Goal: Task Accomplishment & Management: Use online tool/utility

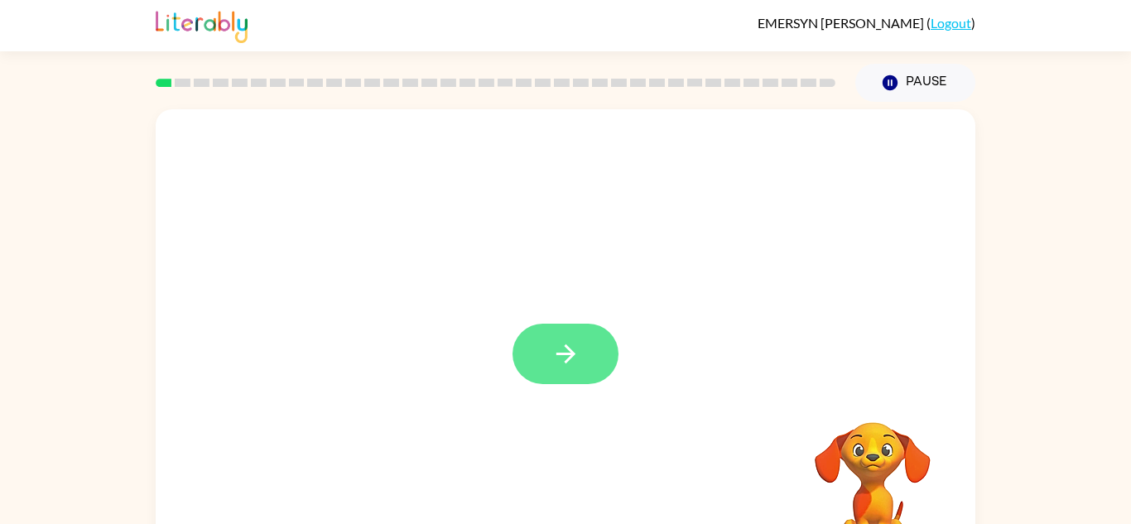
click at [571, 349] on icon "button" at bounding box center [565, 353] width 29 height 29
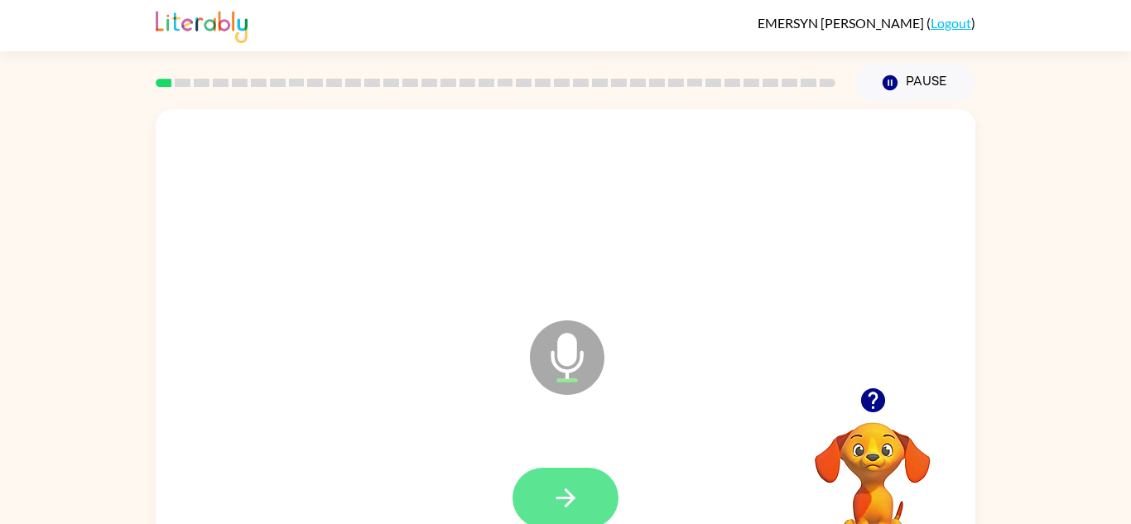
click at [537, 486] on button "button" at bounding box center [566, 498] width 106 height 60
click at [545, 471] on button "button" at bounding box center [566, 498] width 106 height 60
click at [565, 484] on icon "button" at bounding box center [565, 498] width 29 height 29
click at [560, 492] on icon "button" at bounding box center [565, 498] width 29 height 29
click at [582, 494] on button "button" at bounding box center [566, 498] width 106 height 60
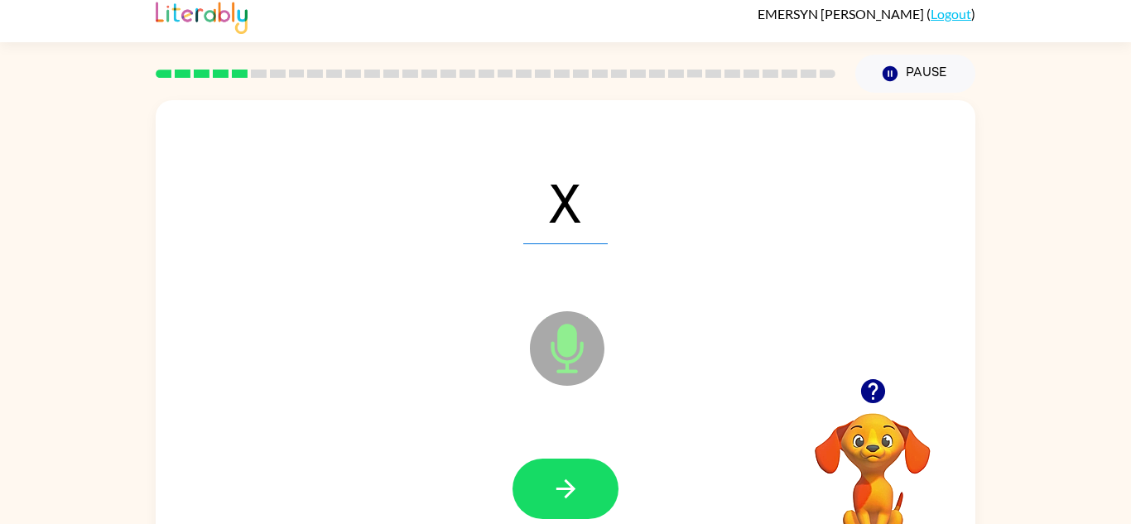
scroll to position [12, 0]
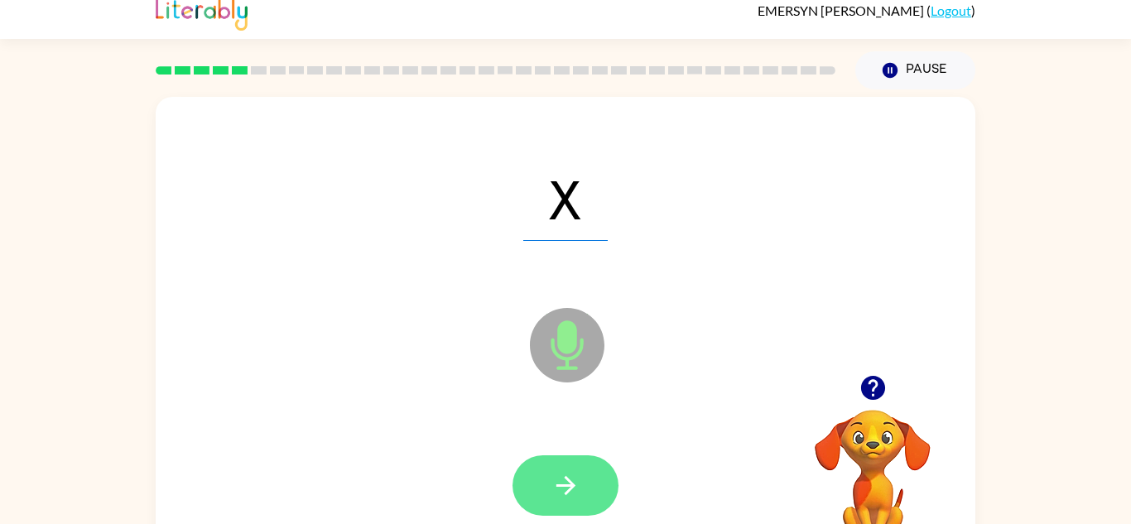
click at [560, 465] on button "button" at bounding box center [566, 485] width 106 height 60
click at [574, 503] on button "button" at bounding box center [566, 485] width 106 height 60
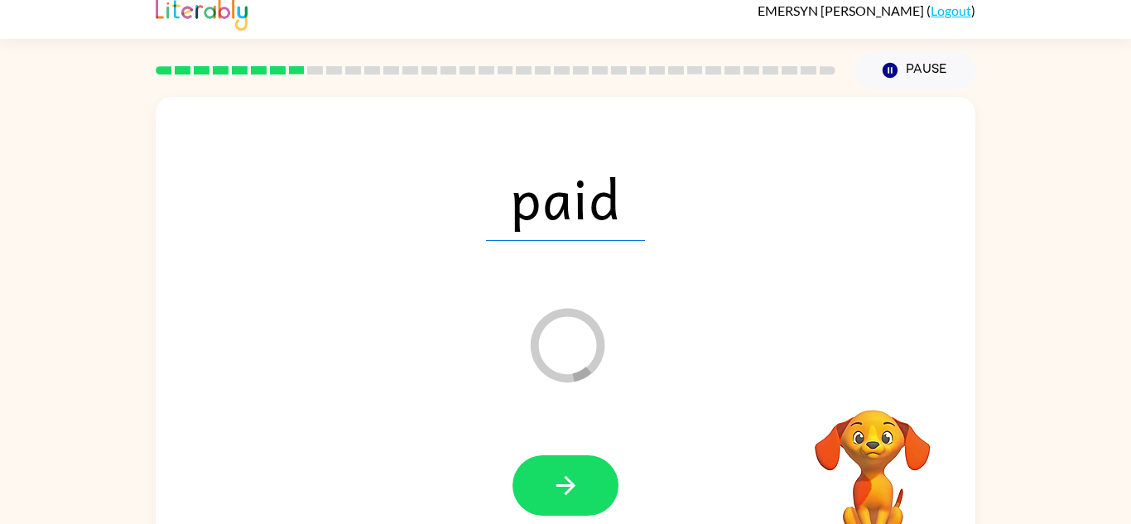
scroll to position [0, 0]
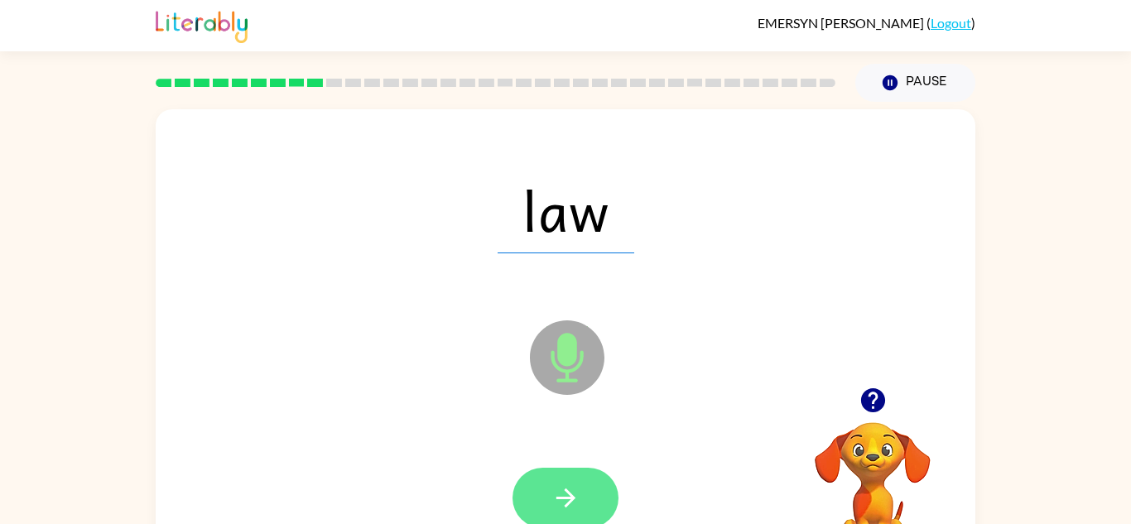
click at [556, 490] on icon "button" at bounding box center [565, 498] width 29 height 29
click at [593, 518] on button "button" at bounding box center [566, 498] width 106 height 60
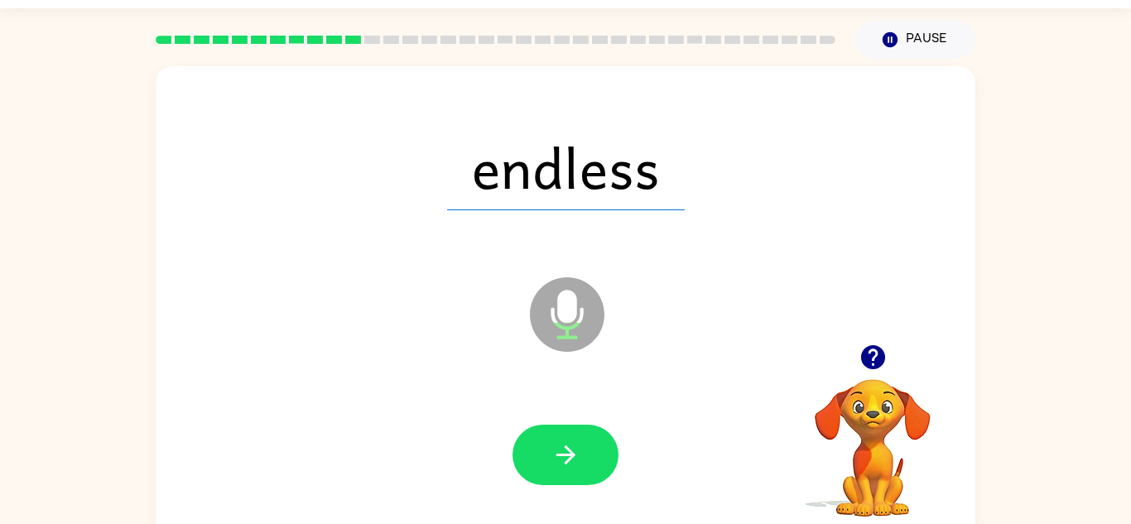
scroll to position [45, 0]
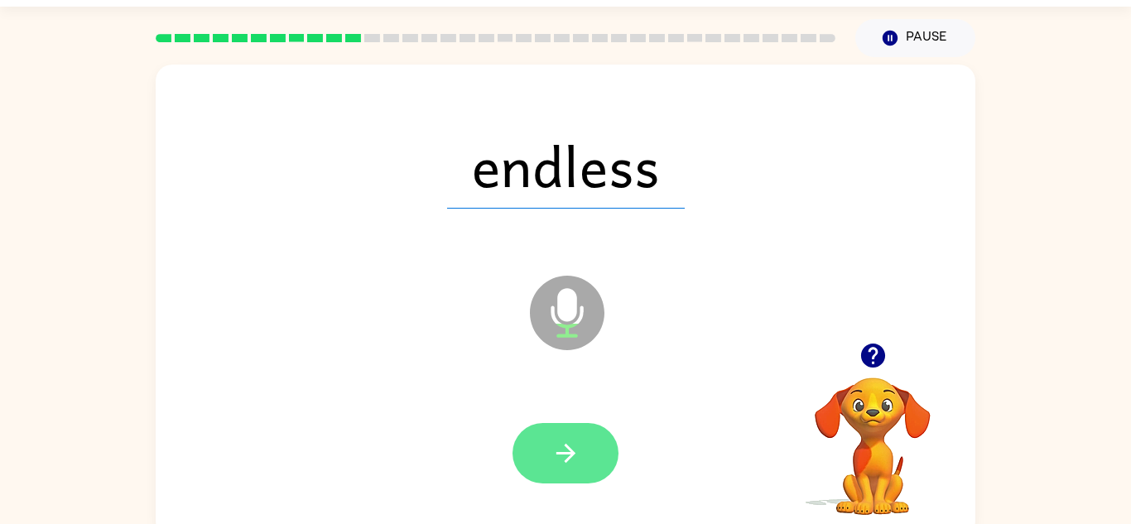
click at [582, 475] on button "button" at bounding box center [566, 453] width 106 height 60
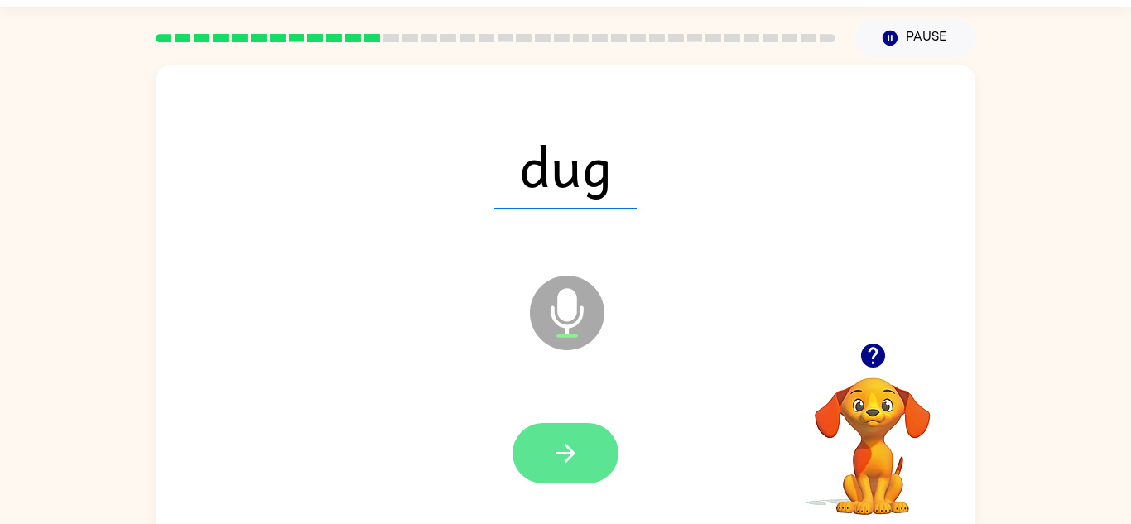
click at [585, 441] on button "button" at bounding box center [566, 453] width 106 height 60
click at [572, 455] on icon "button" at bounding box center [565, 453] width 19 height 19
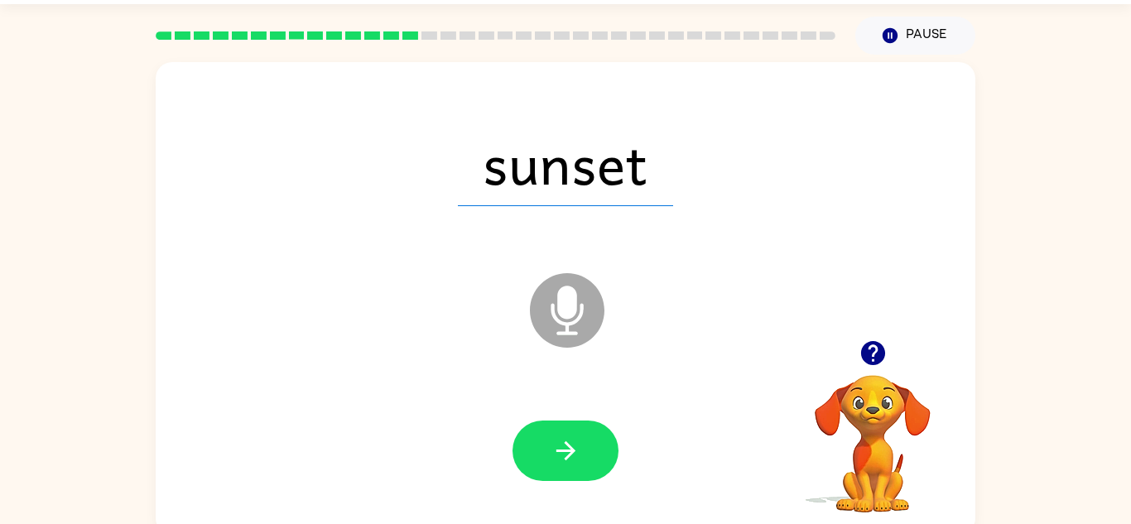
scroll to position [0, 0]
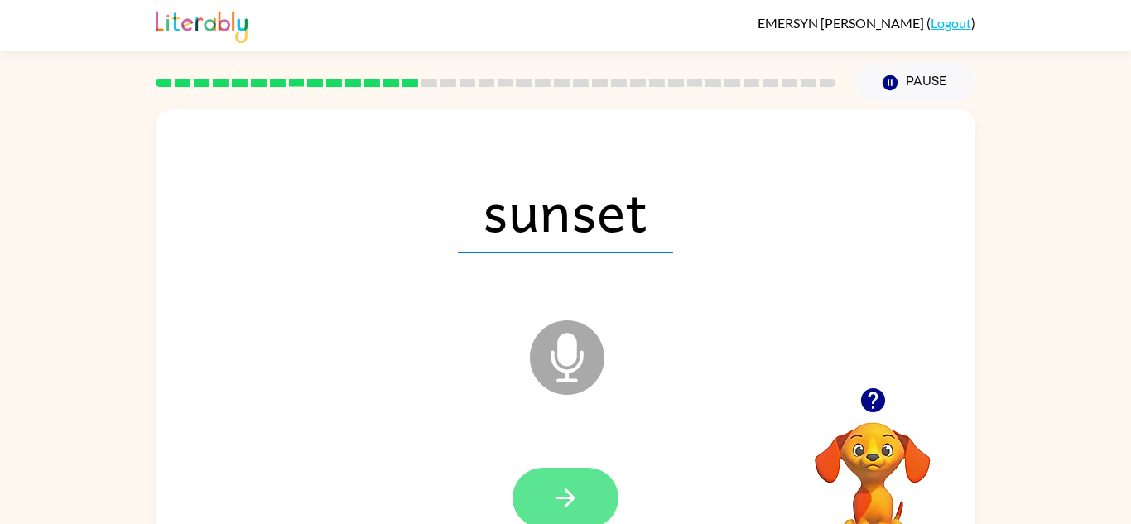
click at [597, 491] on button "button" at bounding box center [566, 498] width 106 height 60
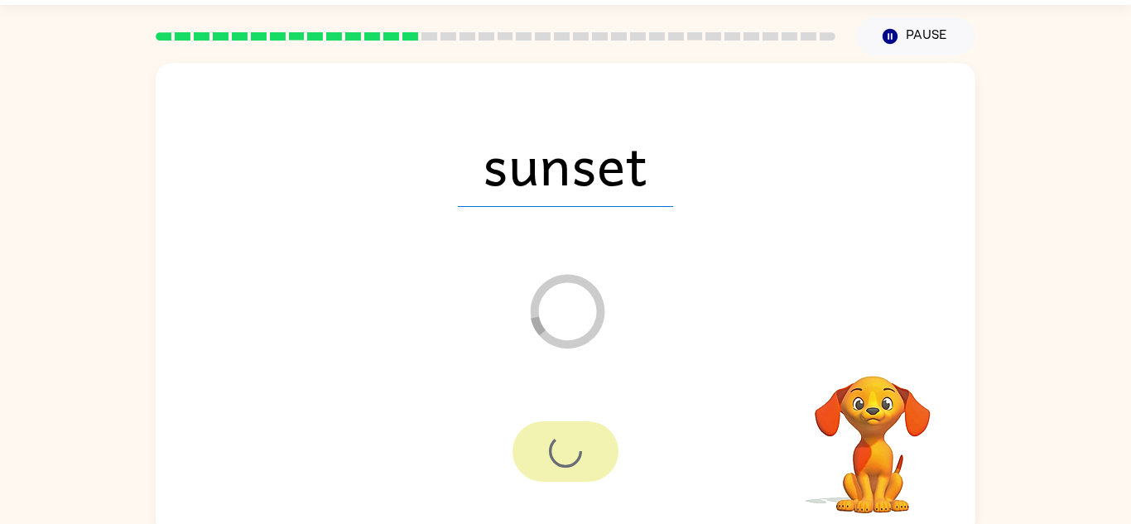
scroll to position [58, 0]
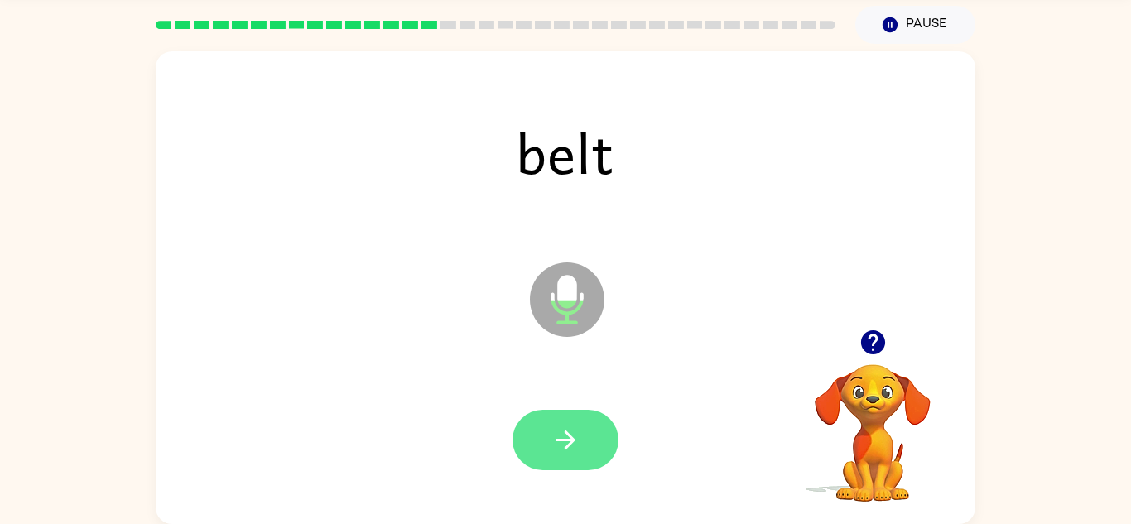
click at [558, 467] on button "button" at bounding box center [566, 440] width 106 height 60
click at [562, 434] on icon "button" at bounding box center [565, 440] width 29 height 29
click at [595, 465] on button "button" at bounding box center [566, 440] width 106 height 60
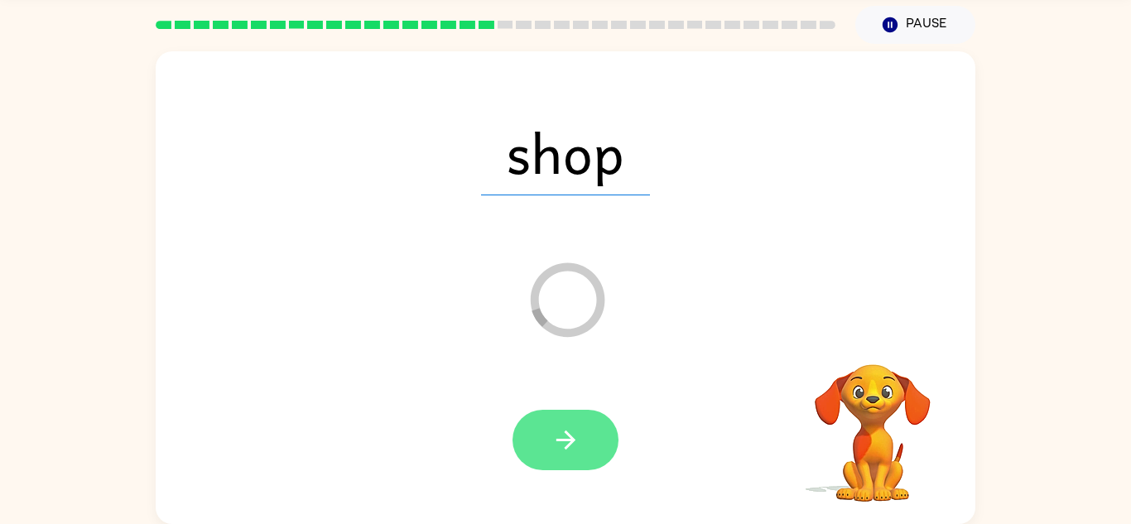
click at [576, 426] on icon "button" at bounding box center [565, 440] width 29 height 29
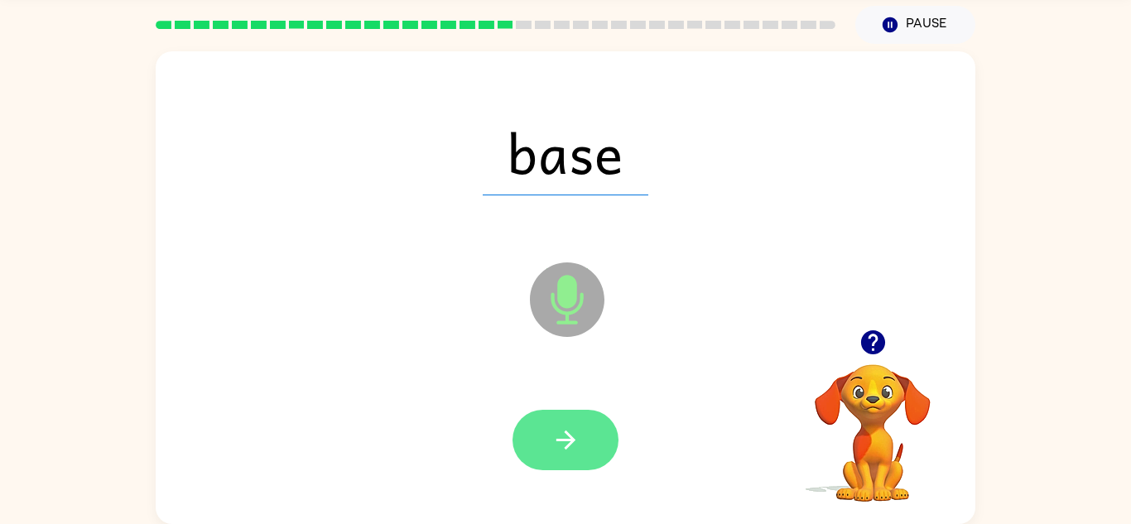
click at [566, 449] on icon "button" at bounding box center [565, 440] width 19 height 19
click at [541, 442] on button "button" at bounding box center [566, 440] width 106 height 60
click at [557, 468] on button "button" at bounding box center [566, 440] width 106 height 60
click at [540, 420] on button "button" at bounding box center [566, 440] width 106 height 60
click at [561, 449] on icon "button" at bounding box center [565, 440] width 29 height 29
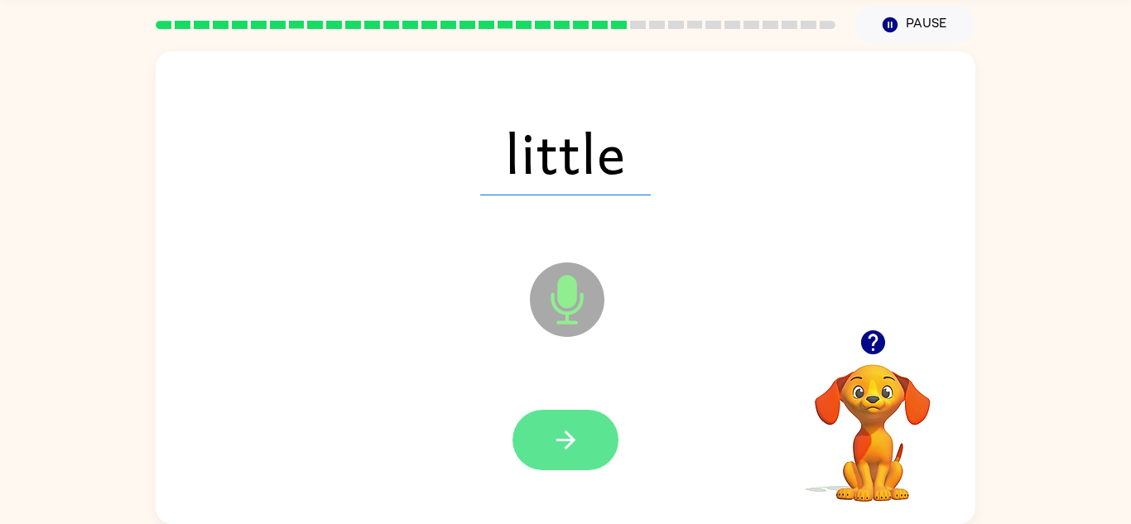
click at [566, 419] on button "button" at bounding box center [566, 440] width 106 height 60
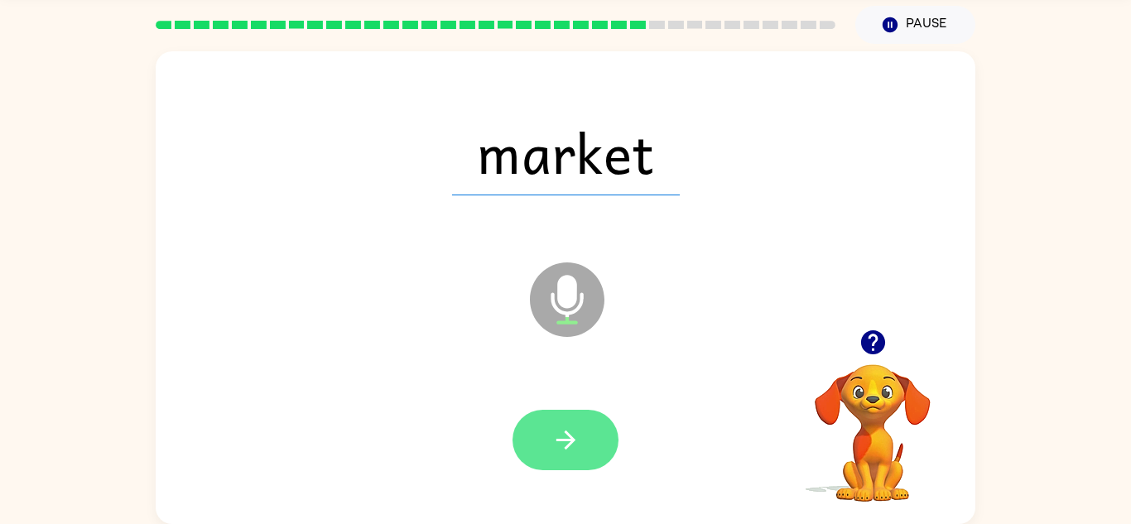
click at [578, 451] on icon "button" at bounding box center [565, 440] width 29 height 29
click at [528, 436] on button "button" at bounding box center [566, 440] width 106 height 60
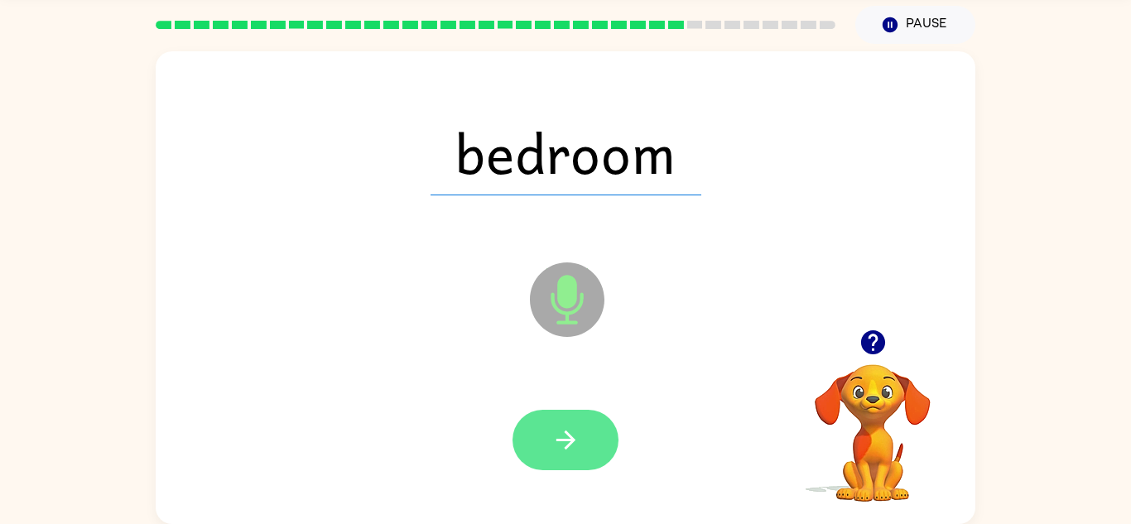
click at [580, 449] on button "button" at bounding box center [566, 440] width 106 height 60
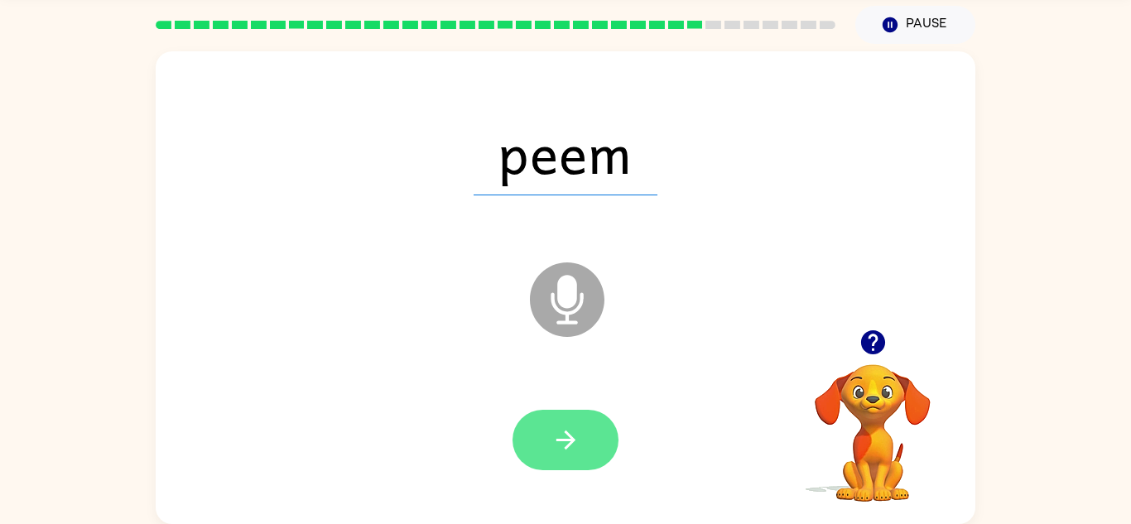
click at [562, 413] on button "button" at bounding box center [566, 440] width 106 height 60
click at [549, 442] on button "button" at bounding box center [566, 440] width 106 height 60
click at [543, 412] on button "button" at bounding box center [566, 440] width 106 height 60
click at [573, 410] on button "button" at bounding box center [566, 440] width 106 height 60
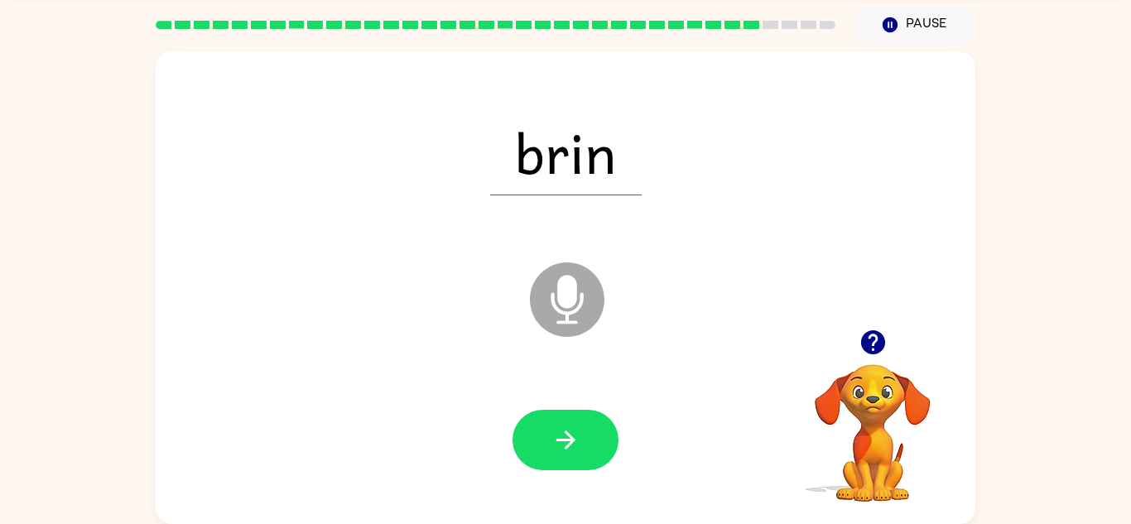
click at [536, 440] on div at bounding box center [566, 440] width 106 height 60
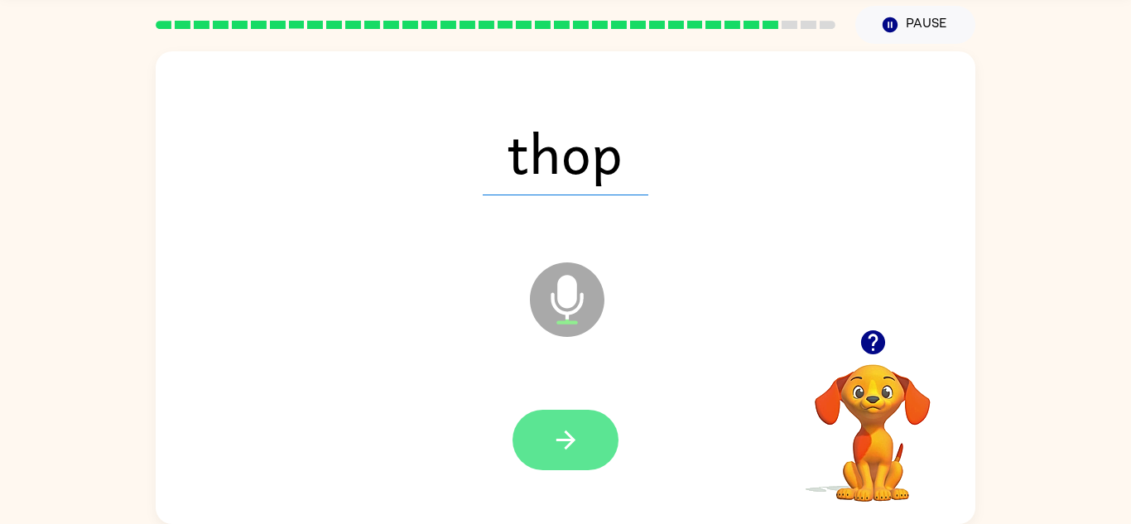
click at [556, 456] on button "button" at bounding box center [566, 440] width 106 height 60
click at [534, 422] on button "button" at bounding box center [566, 440] width 106 height 60
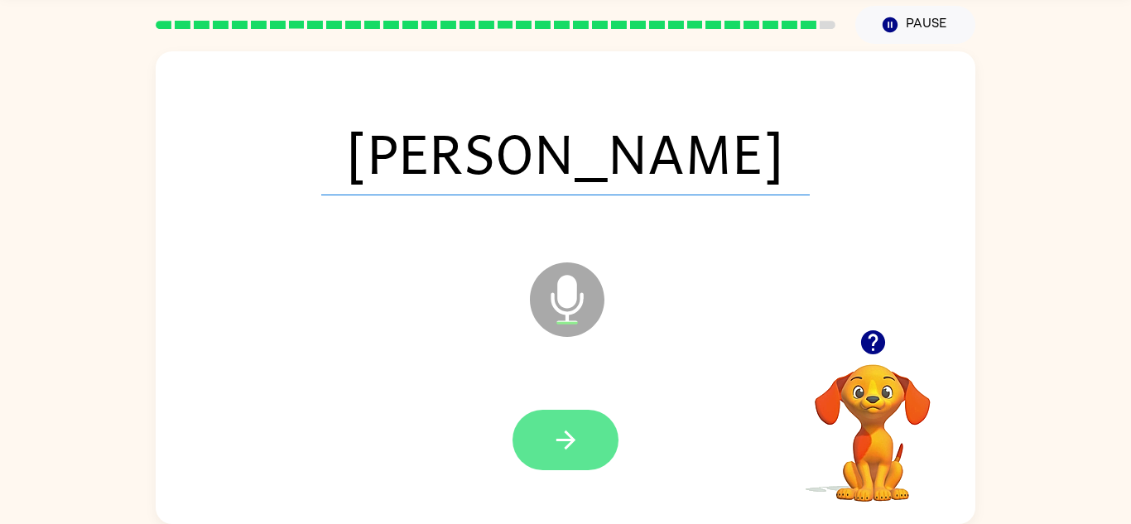
click at [566, 445] on icon "button" at bounding box center [565, 440] width 29 height 29
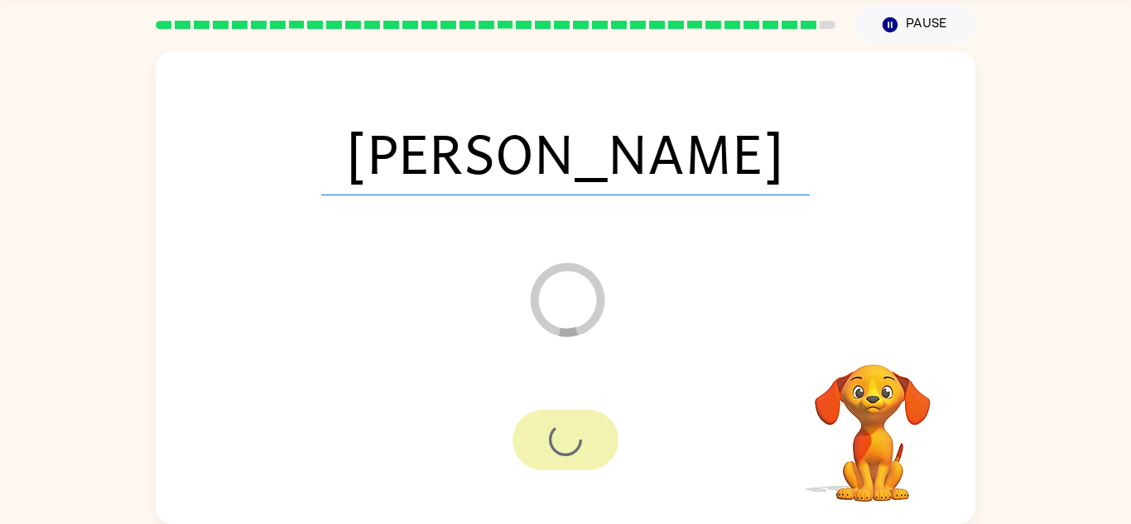
scroll to position [28, 0]
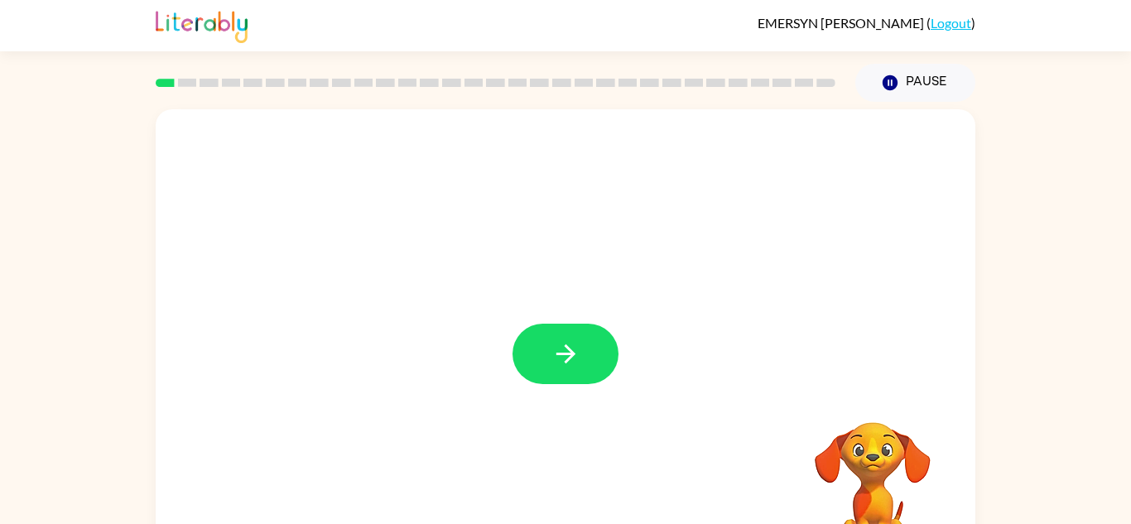
click at [567, 309] on div at bounding box center [566, 345] width 820 height 473
click at [551, 360] on icon "button" at bounding box center [565, 353] width 29 height 29
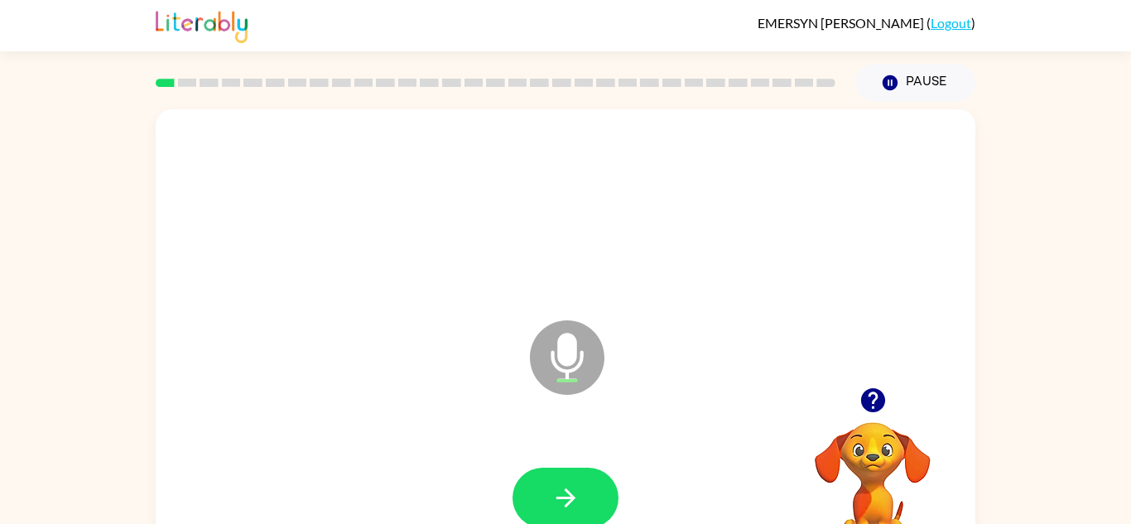
click at [931, 246] on div at bounding box center [565, 210] width 787 height 136
click at [564, 500] on icon "button" at bounding box center [565, 498] width 29 height 29
click at [545, 473] on button "button" at bounding box center [566, 498] width 106 height 60
click at [558, 474] on button "button" at bounding box center [566, 498] width 106 height 60
click at [579, 484] on icon "button" at bounding box center [565, 498] width 29 height 29
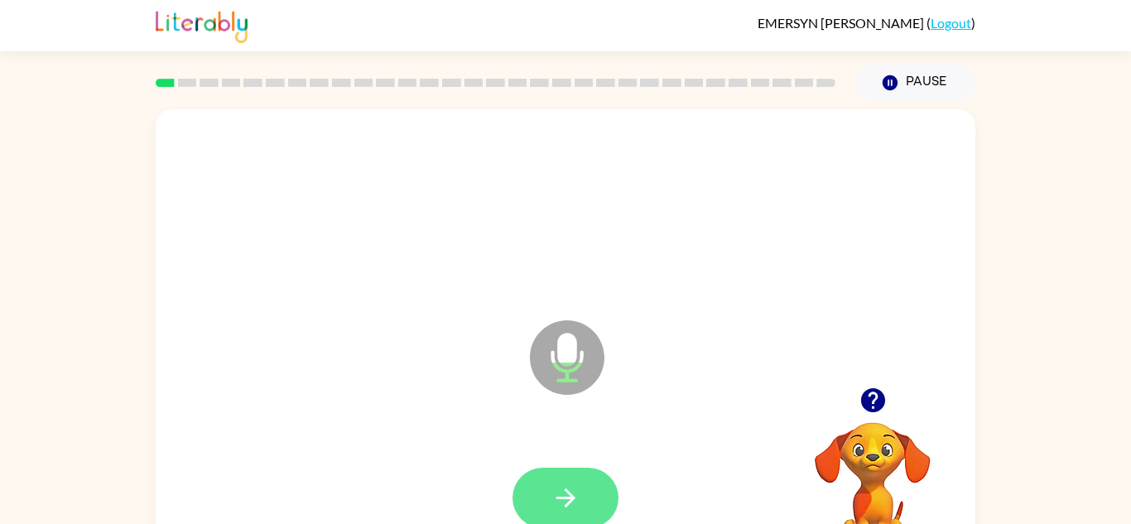
click at [552, 481] on button "button" at bounding box center [566, 498] width 106 height 60
click at [561, 503] on icon "button" at bounding box center [565, 498] width 29 height 29
click at [556, 498] on icon "button" at bounding box center [565, 498] width 29 height 29
click at [581, 513] on button "button" at bounding box center [566, 498] width 106 height 60
click at [548, 494] on button "button" at bounding box center [566, 498] width 106 height 60
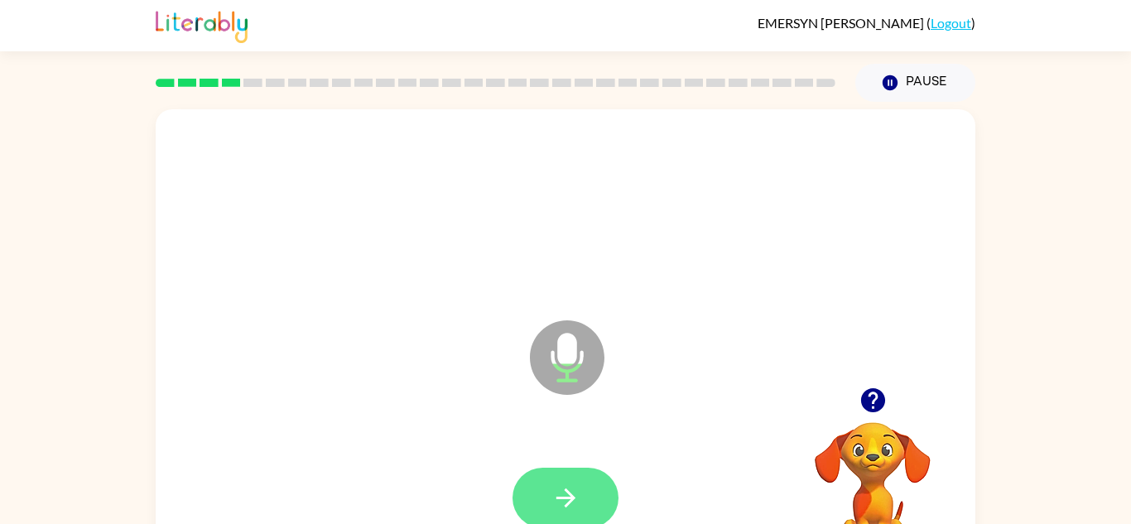
click at [562, 495] on icon "button" at bounding box center [565, 498] width 29 height 29
click at [542, 484] on button "button" at bounding box center [566, 498] width 106 height 60
click at [580, 475] on button "button" at bounding box center [566, 498] width 106 height 60
click at [600, 498] on button "button" at bounding box center [566, 498] width 106 height 60
click at [555, 497] on icon "button" at bounding box center [565, 498] width 29 height 29
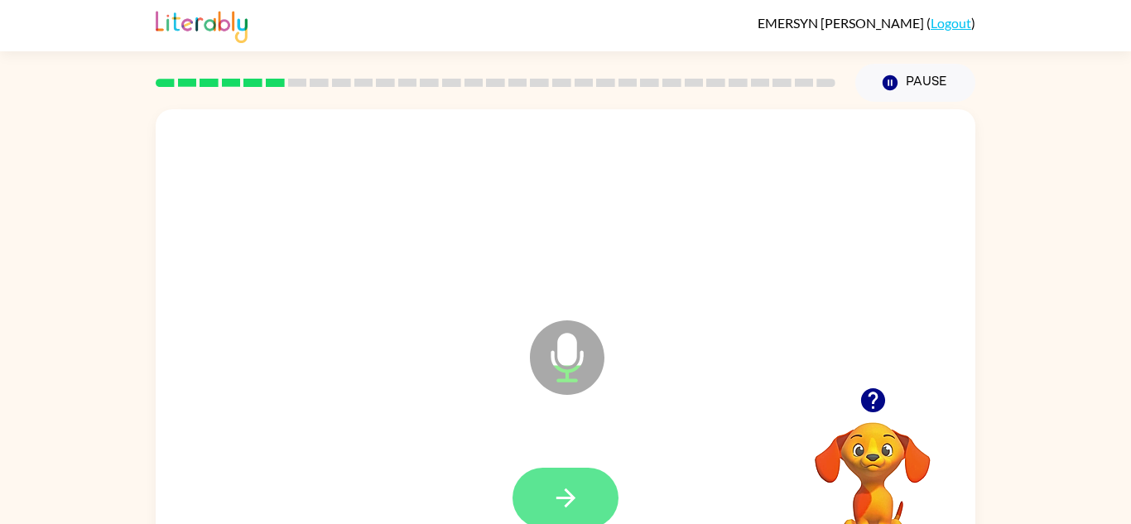
click at [551, 490] on icon "button" at bounding box center [565, 498] width 29 height 29
click at [570, 498] on icon "button" at bounding box center [565, 498] width 19 height 19
click at [572, 502] on icon "button" at bounding box center [565, 498] width 29 height 29
click at [552, 497] on icon "button" at bounding box center [565, 498] width 29 height 29
click at [579, 494] on icon "button" at bounding box center [565, 498] width 29 height 29
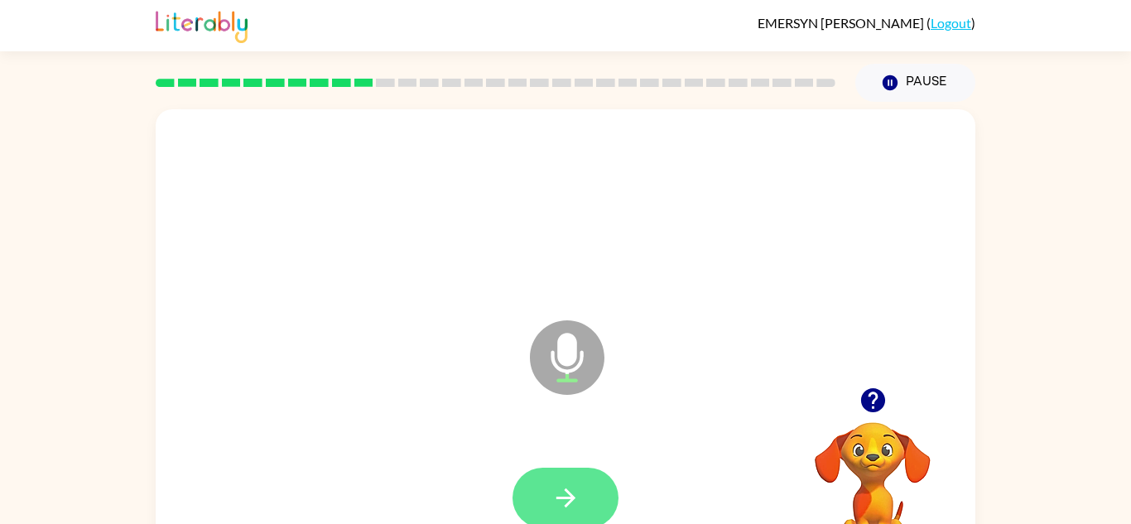
click at [572, 493] on icon "button" at bounding box center [565, 498] width 29 height 29
click at [581, 517] on button "button" at bounding box center [566, 498] width 106 height 60
click at [575, 491] on icon "button" at bounding box center [565, 498] width 29 height 29
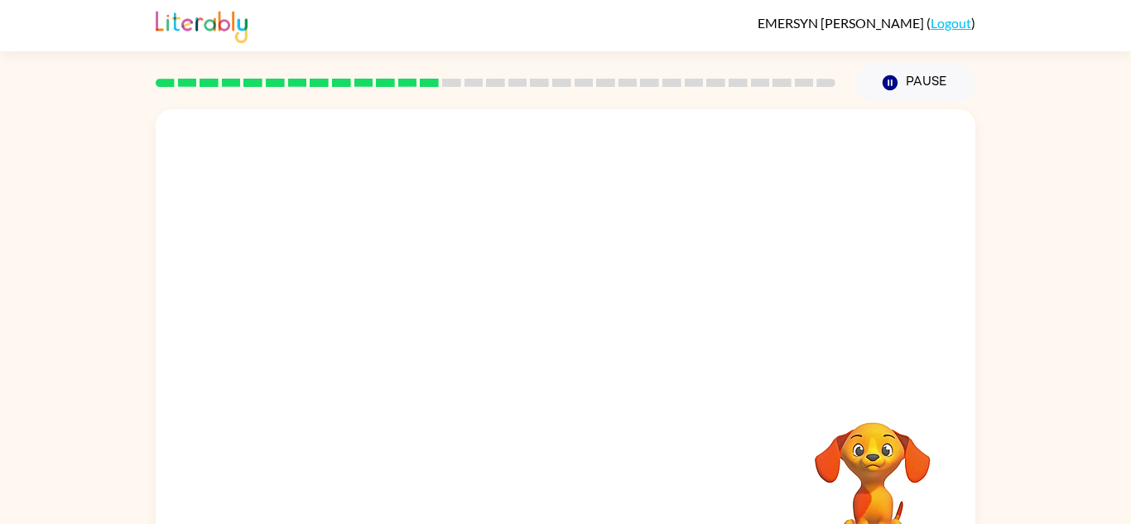
click at [68, 166] on div "Your browser must support playing .mp4 files to use Literably. Please try using…" at bounding box center [565, 342] width 1131 height 480
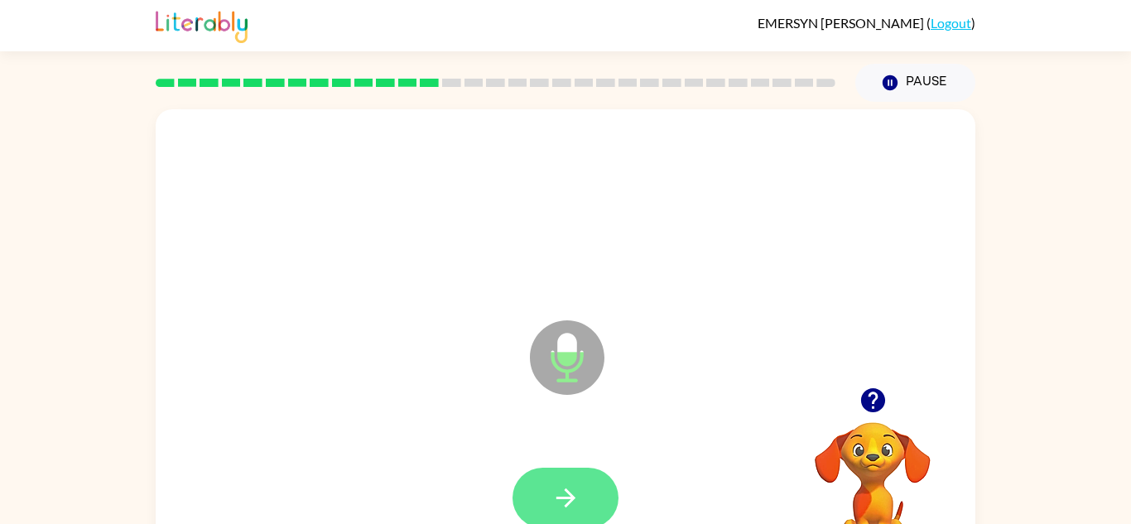
click at [553, 490] on icon "button" at bounding box center [565, 498] width 29 height 29
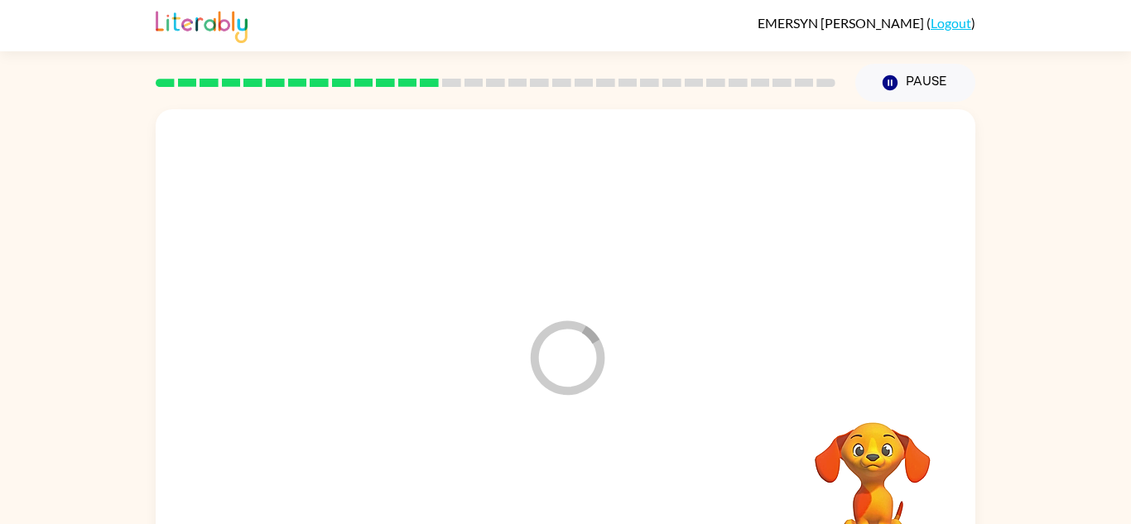
click at [566, 510] on div at bounding box center [565, 499] width 787 height 136
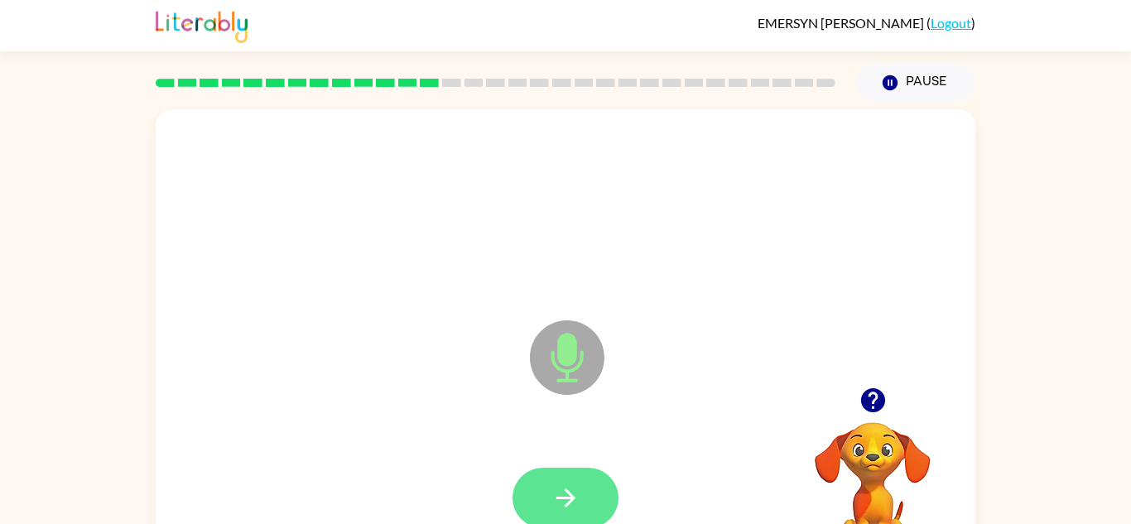
click at [563, 513] on button "button" at bounding box center [566, 498] width 106 height 60
click at [564, 495] on icon "button" at bounding box center [565, 498] width 29 height 29
click at [567, 494] on icon "button" at bounding box center [565, 498] width 29 height 29
click at [531, 481] on button "button" at bounding box center [566, 498] width 106 height 60
click at [561, 480] on button "button" at bounding box center [566, 498] width 106 height 60
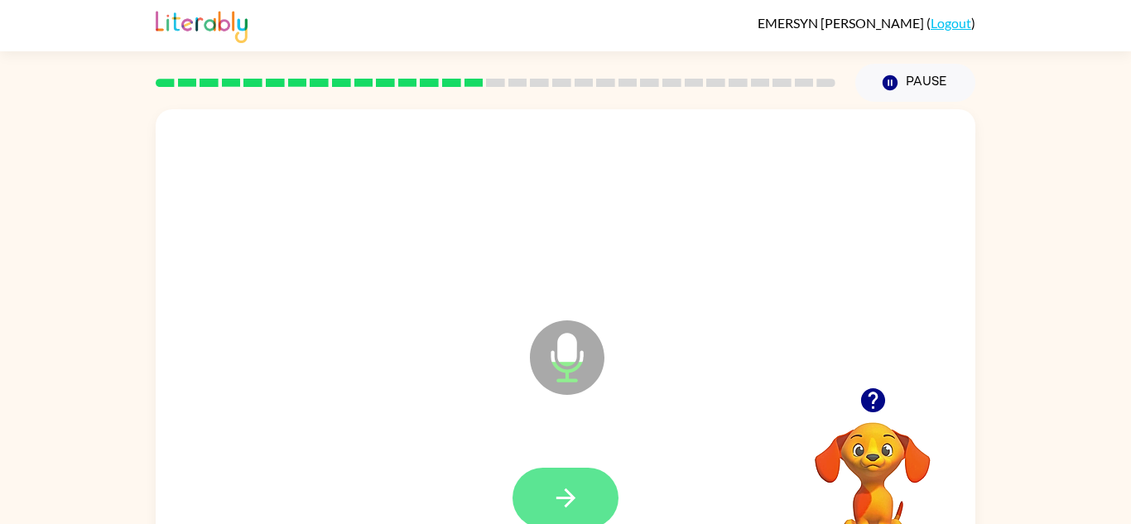
click at [576, 508] on icon "button" at bounding box center [565, 498] width 29 height 29
click at [580, 490] on icon "button" at bounding box center [565, 498] width 29 height 29
click at [570, 495] on icon "button" at bounding box center [565, 498] width 19 height 19
click at [564, 489] on icon "button" at bounding box center [565, 498] width 29 height 29
click at [573, 492] on icon "button" at bounding box center [565, 498] width 29 height 29
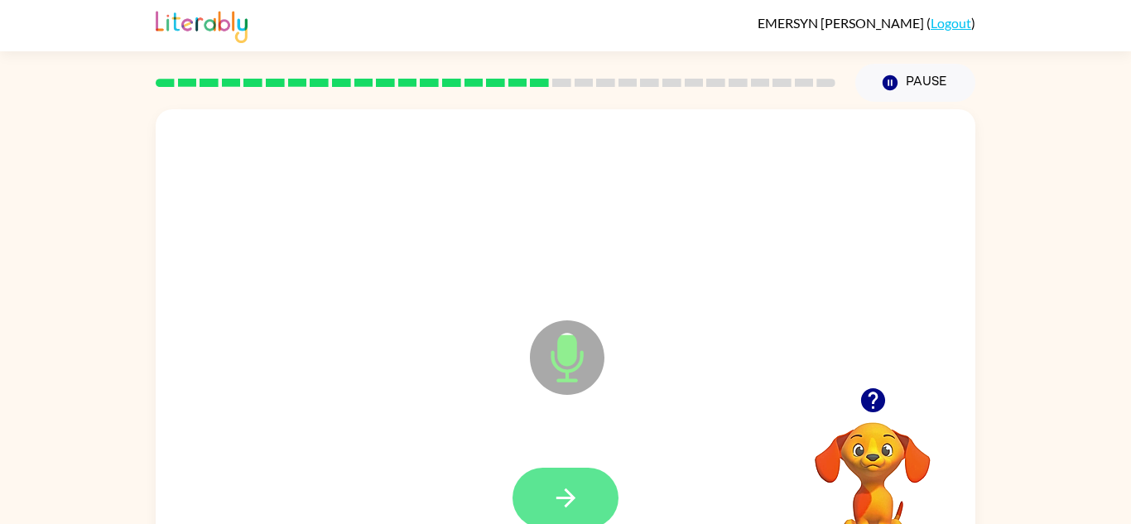
click at [565, 507] on icon "button" at bounding box center [565, 498] width 19 height 19
click at [542, 485] on button "button" at bounding box center [566, 498] width 106 height 60
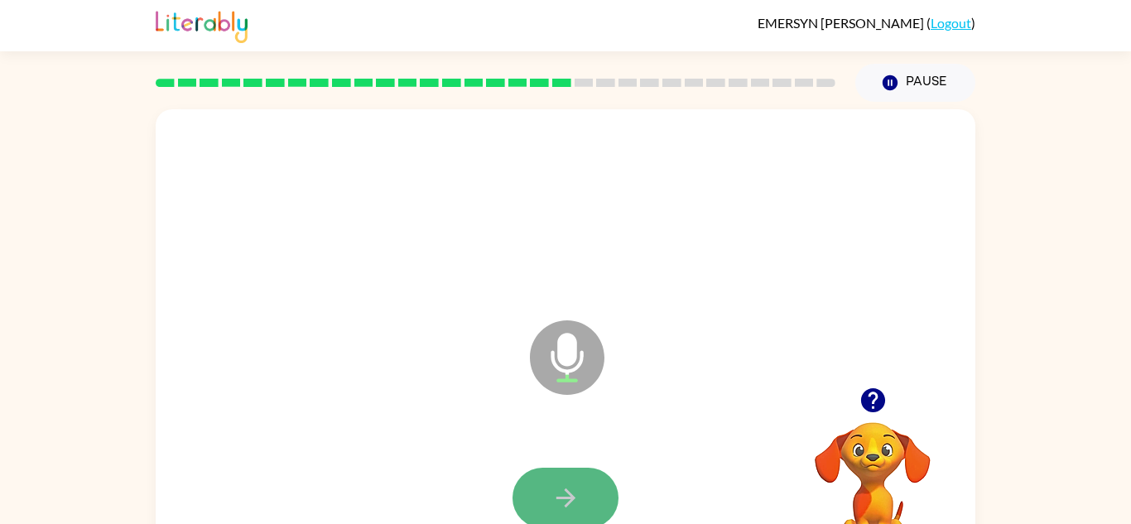
click at [575, 502] on icon "button" at bounding box center [565, 498] width 29 height 29
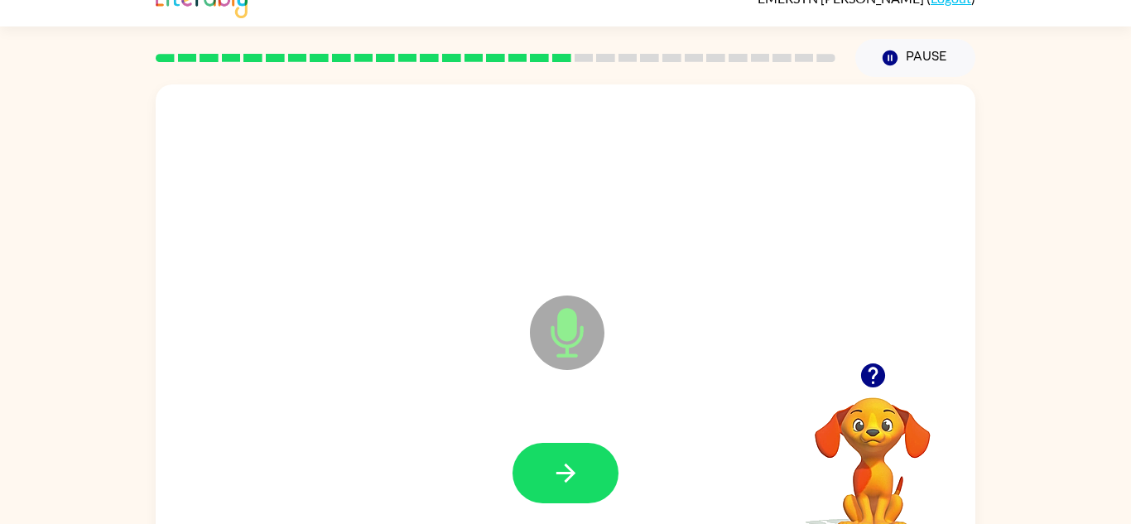
scroll to position [22, 0]
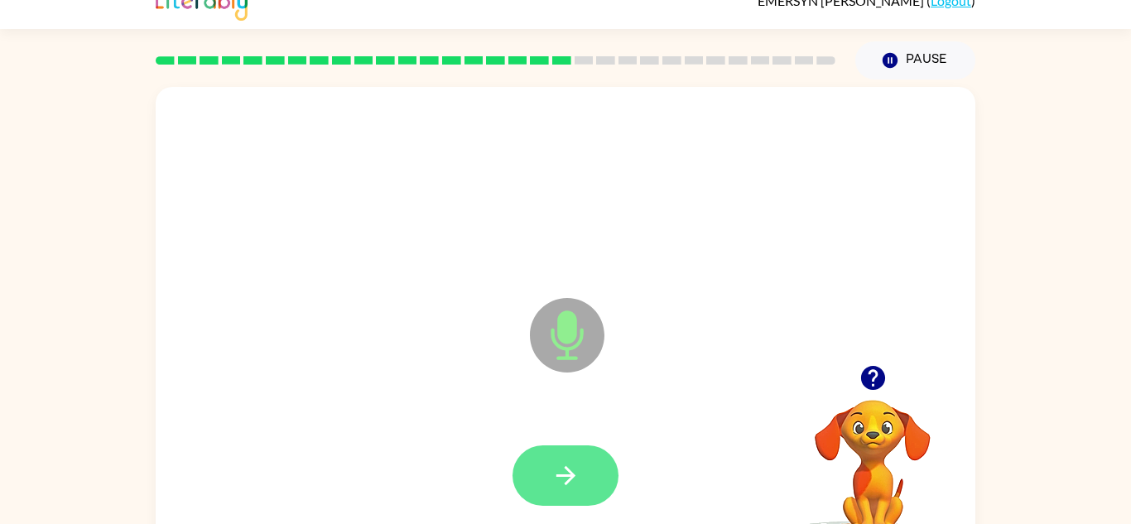
click at [563, 476] on icon "button" at bounding box center [565, 475] width 19 height 19
click at [570, 445] on button "button" at bounding box center [566, 475] width 106 height 60
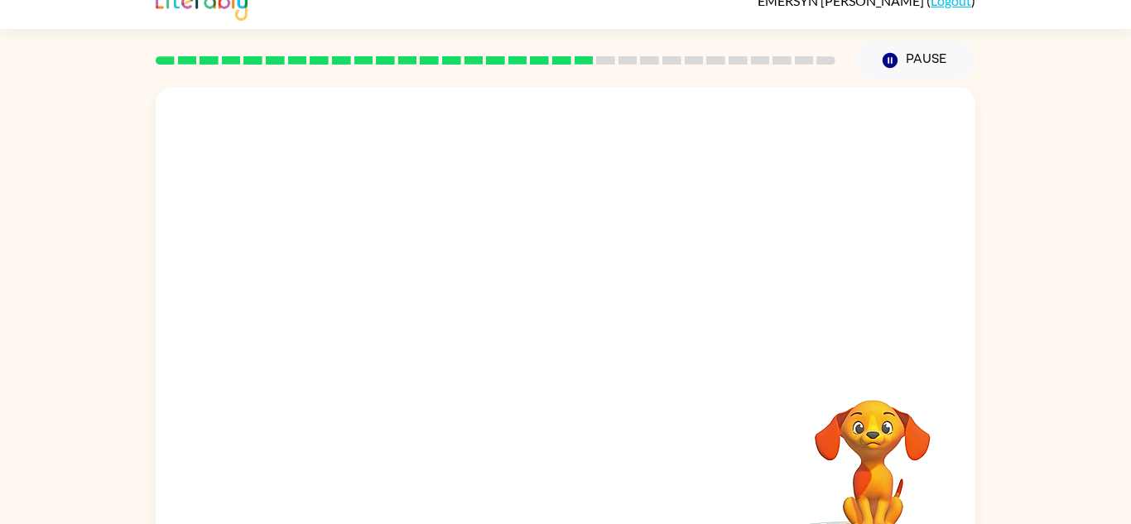
scroll to position [58, 0]
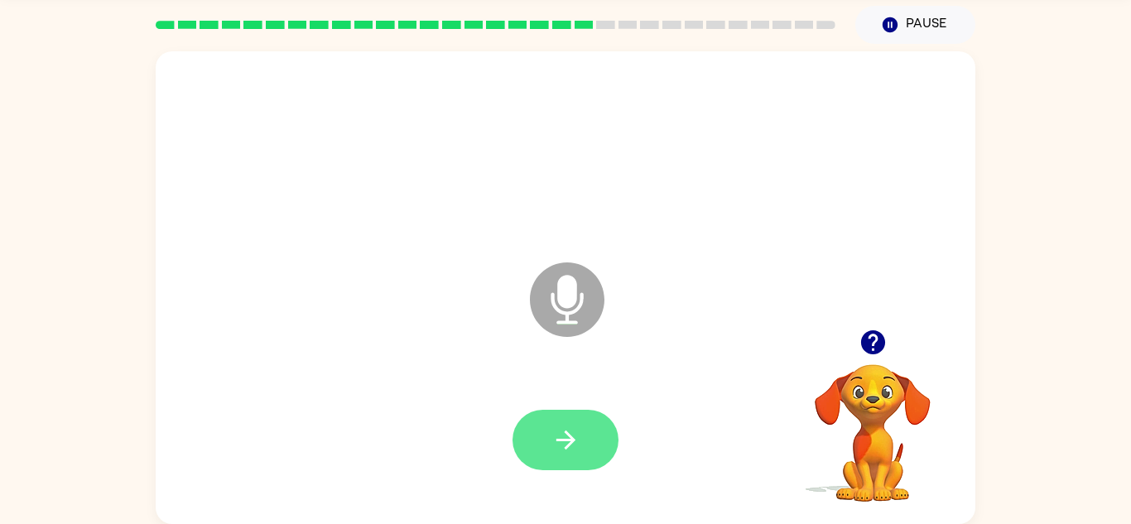
click at [556, 440] on icon "button" at bounding box center [565, 440] width 29 height 29
click at [570, 455] on button "button" at bounding box center [566, 440] width 106 height 60
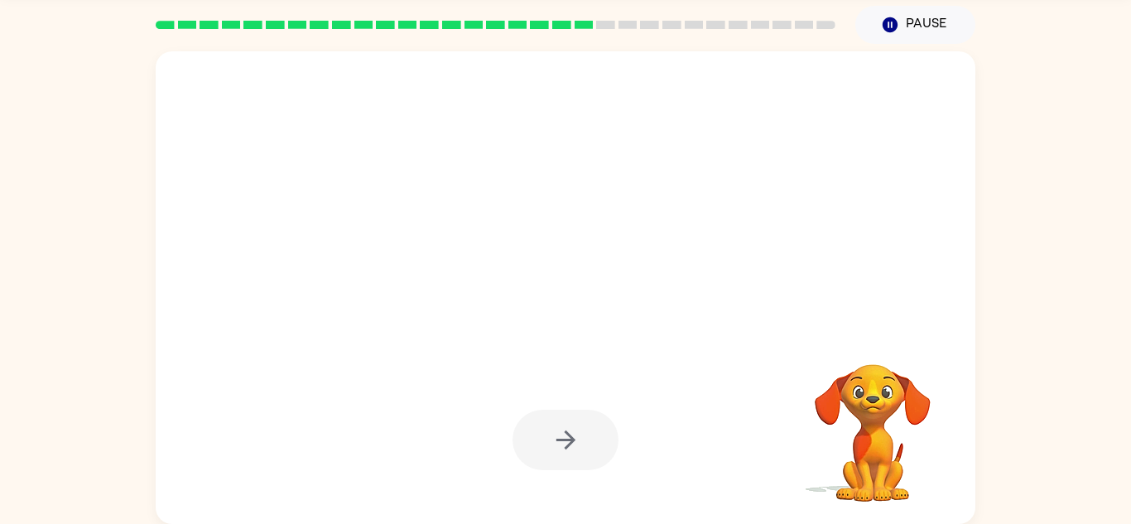
click at [547, 450] on div at bounding box center [566, 440] width 106 height 60
click at [558, 428] on div at bounding box center [566, 440] width 106 height 60
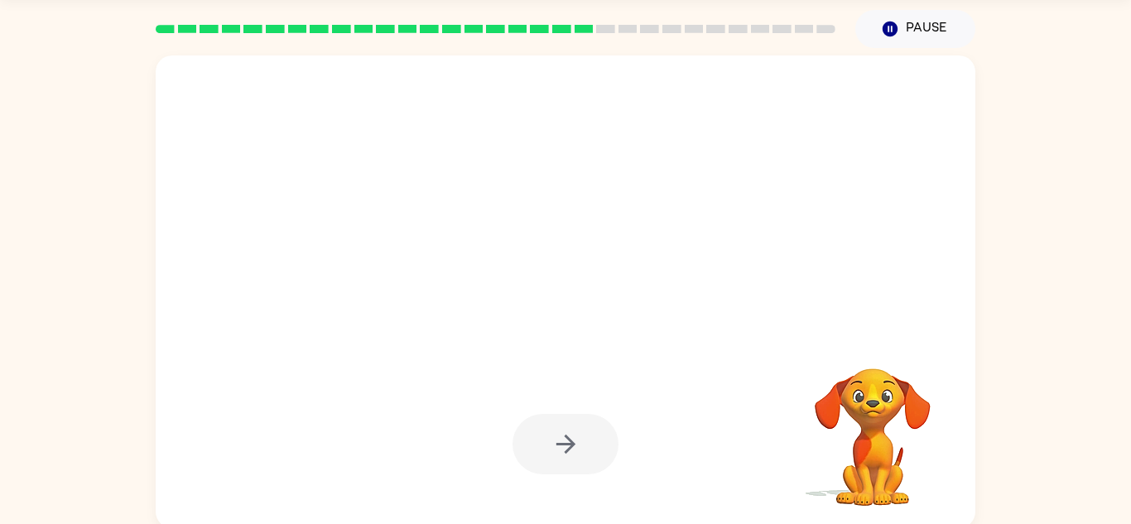
scroll to position [43, 0]
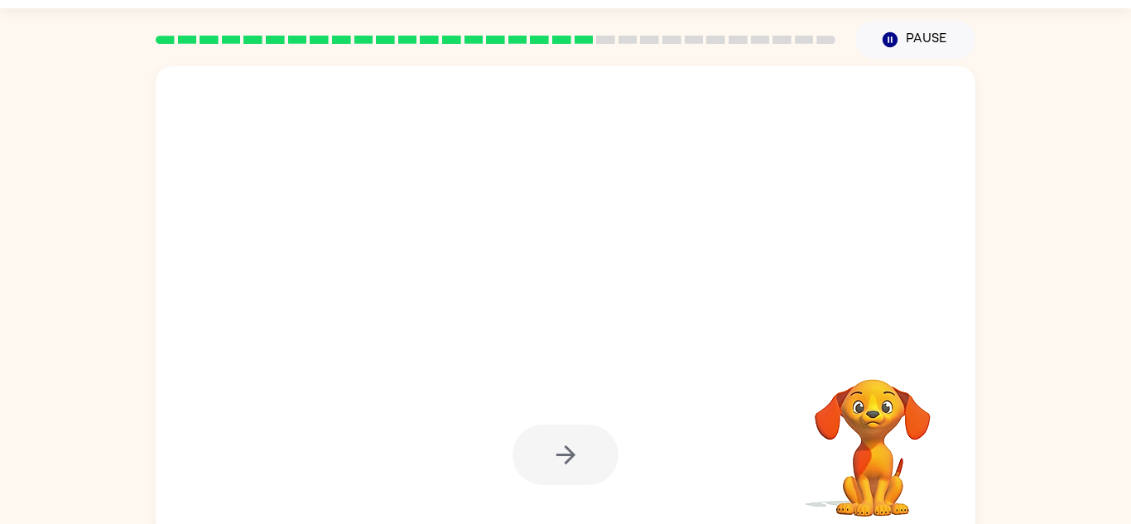
click at [640, 327] on div at bounding box center [566, 302] width 820 height 473
click at [713, 351] on div at bounding box center [566, 302] width 820 height 473
click at [725, 335] on div at bounding box center [566, 302] width 820 height 473
click at [716, 358] on div at bounding box center [566, 302] width 820 height 473
click at [882, 479] on video "Your browser must support playing .mp4 files to use Literably. Please try using…" at bounding box center [873, 437] width 166 height 166
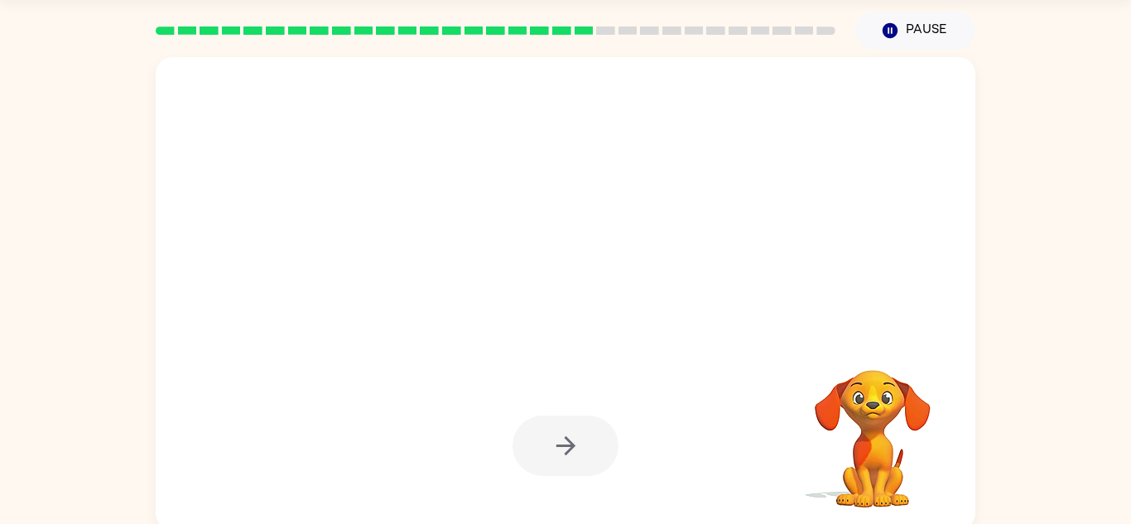
scroll to position [53, 0]
click at [861, 429] on video "Your browser must support playing .mp4 files to use Literably. Please try using…" at bounding box center [873, 427] width 166 height 166
click at [879, 436] on video "Your browser must support playing .mp4 files to use Literably. Please try using…" at bounding box center [873, 427] width 166 height 166
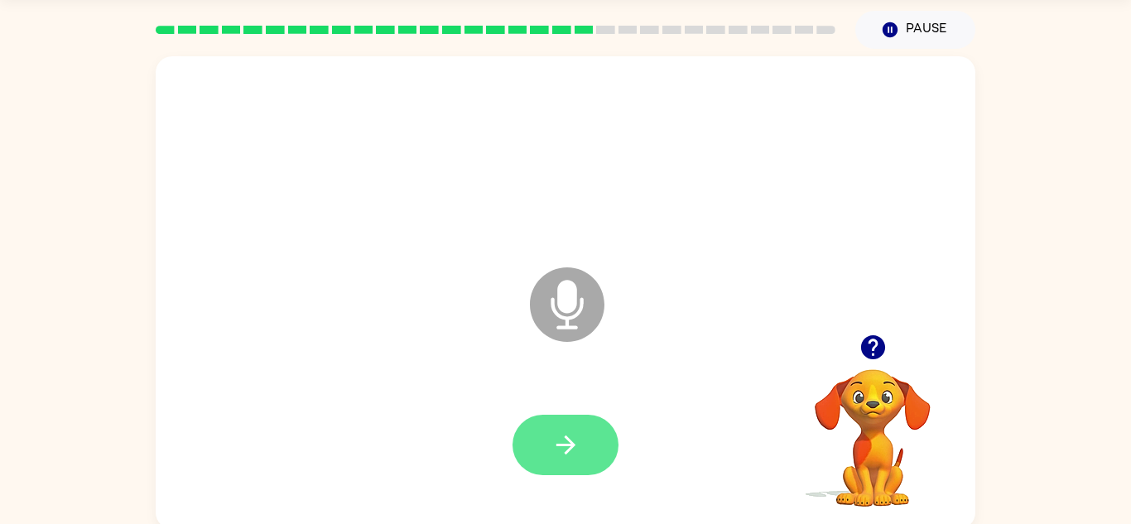
click at [567, 425] on button "button" at bounding box center [566, 445] width 106 height 60
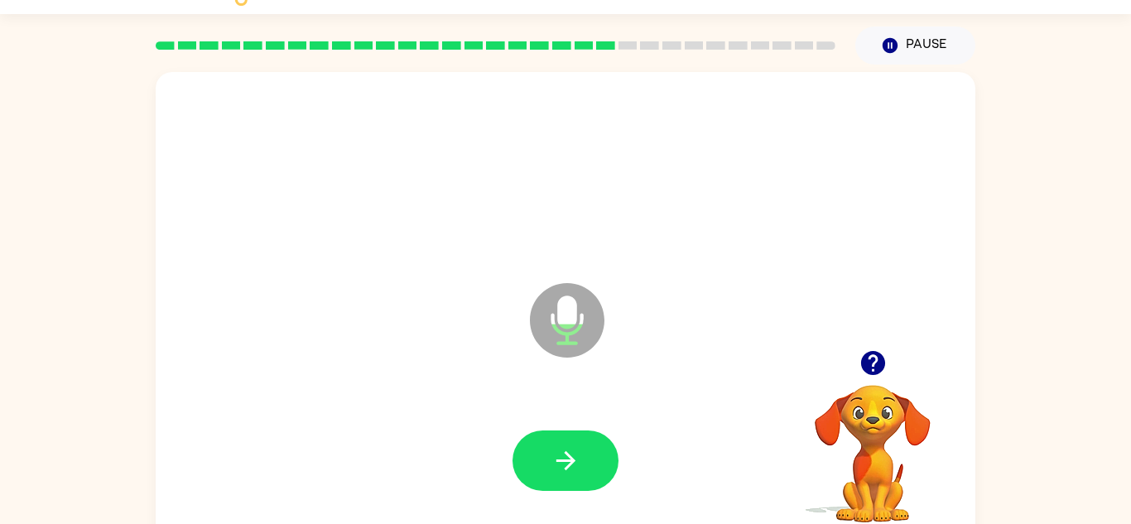
scroll to position [33, 0]
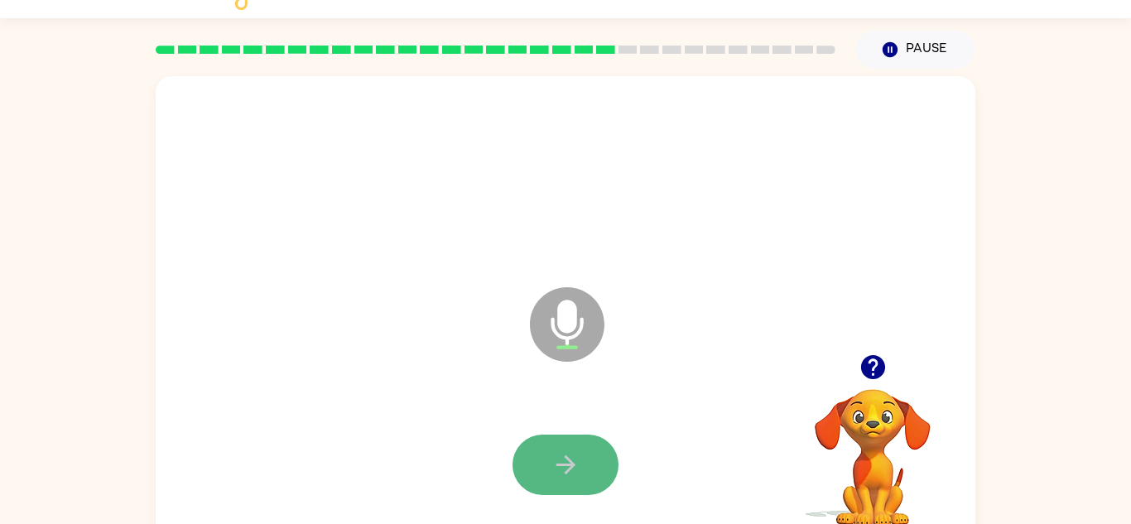
click at [566, 441] on button "button" at bounding box center [566, 465] width 106 height 60
click at [569, 467] on icon "button" at bounding box center [565, 464] width 29 height 29
click at [534, 446] on button "button" at bounding box center [566, 465] width 106 height 60
click at [583, 467] on button "button" at bounding box center [566, 465] width 106 height 60
click at [591, 471] on button "button" at bounding box center [566, 465] width 106 height 60
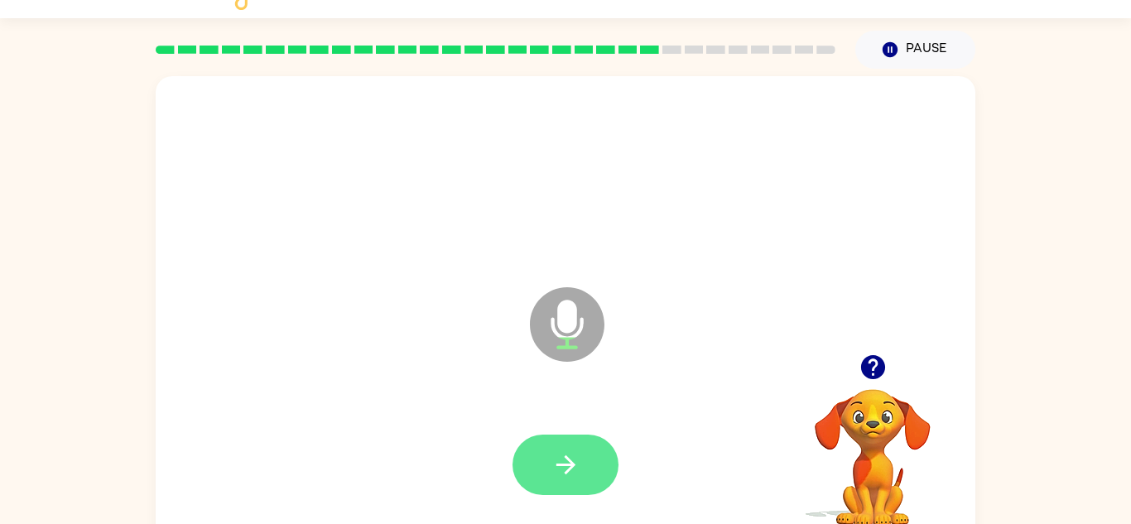
click at [564, 479] on button "button" at bounding box center [566, 465] width 106 height 60
click at [566, 468] on icon "button" at bounding box center [565, 464] width 29 height 29
click at [528, 489] on button "button" at bounding box center [566, 465] width 106 height 60
click at [578, 488] on button "button" at bounding box center [566, 465] width 106 height 60
click at [569, 484] on button "button" at bounding box center [566, 465] width 106 height 60
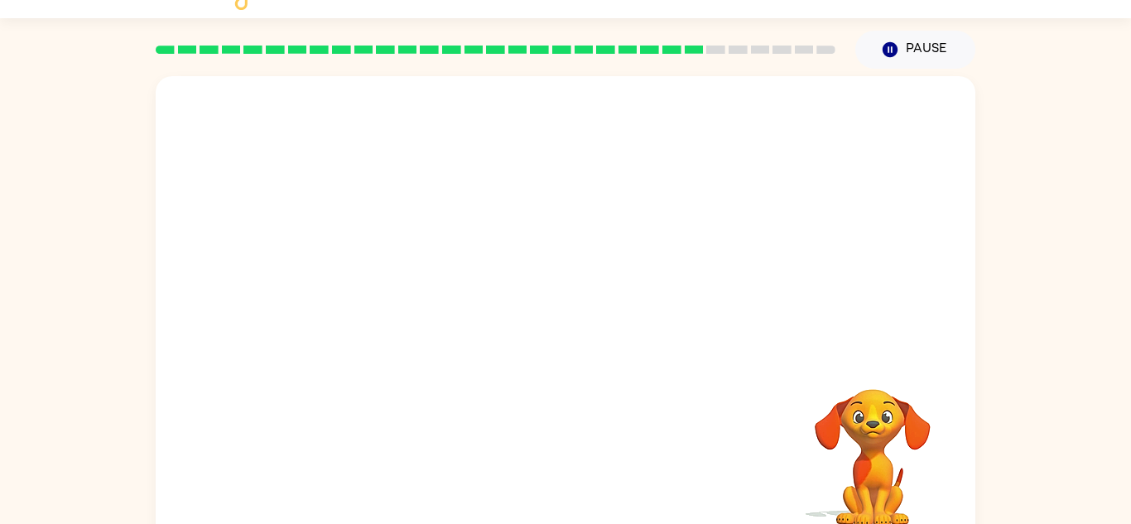
scroll to position [24, 0]
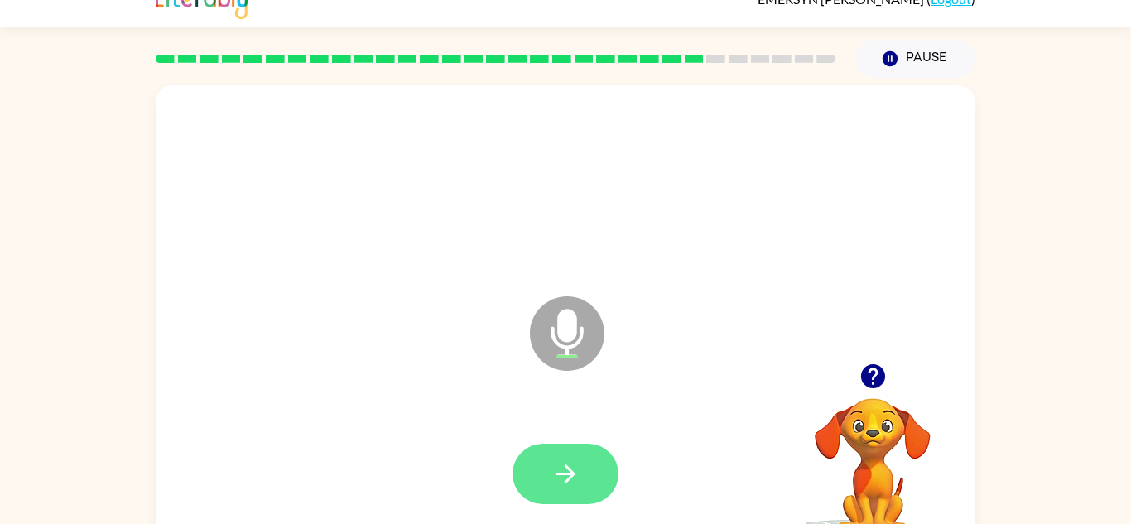
click at [565, 479] on icon "button" at bounding box center [565, 474] width 29 height 29
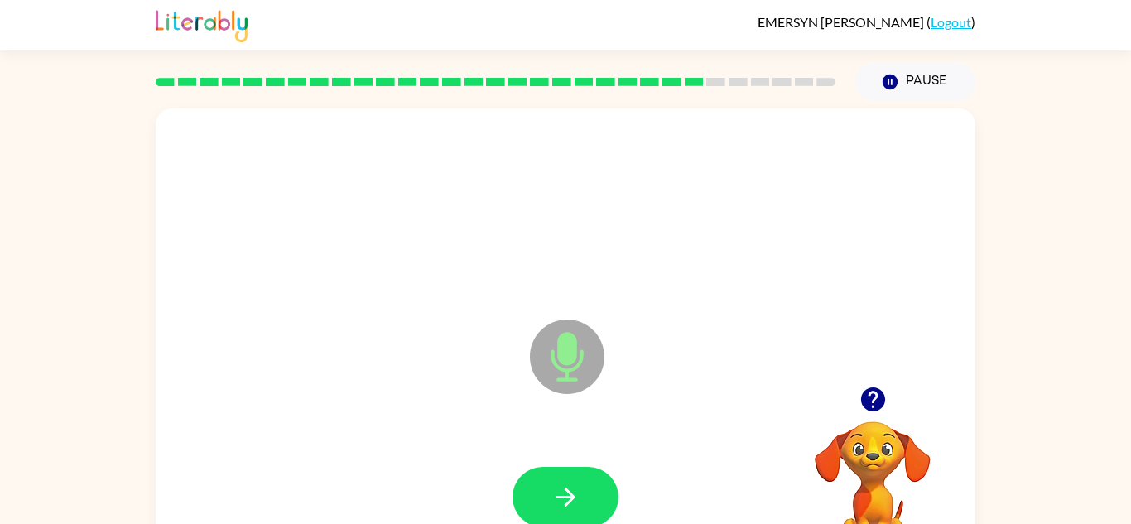
scroll to position [0, 0]
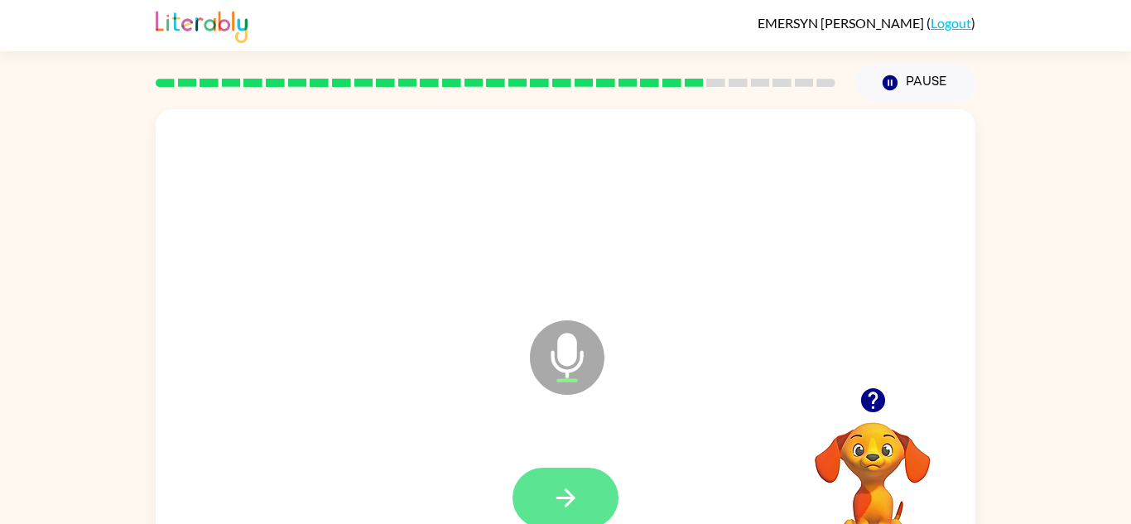
click at [573, 506] on icon "button" at bounding box center [565, 498] width 29 height 29
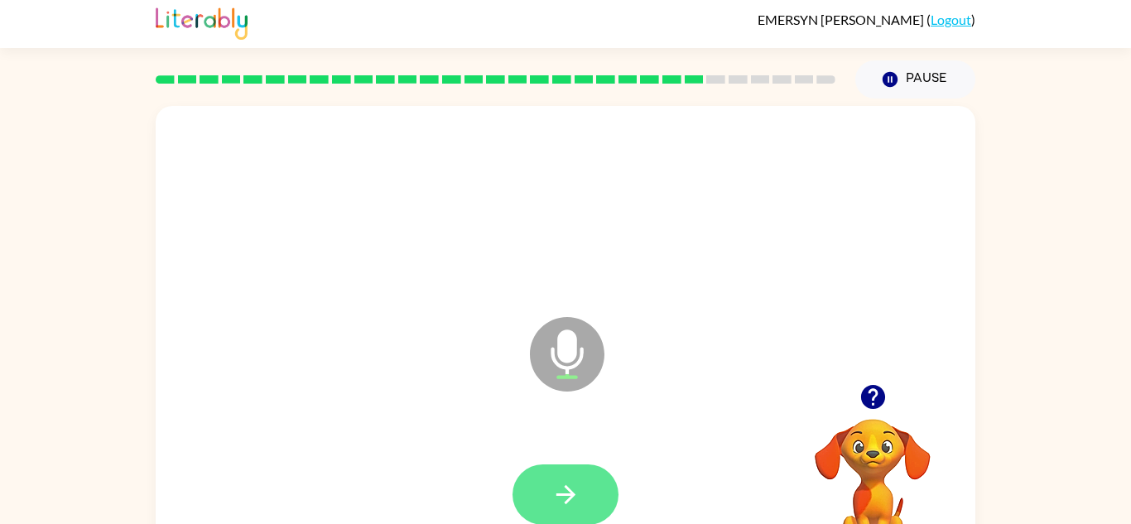
scroll to position [8, 0]
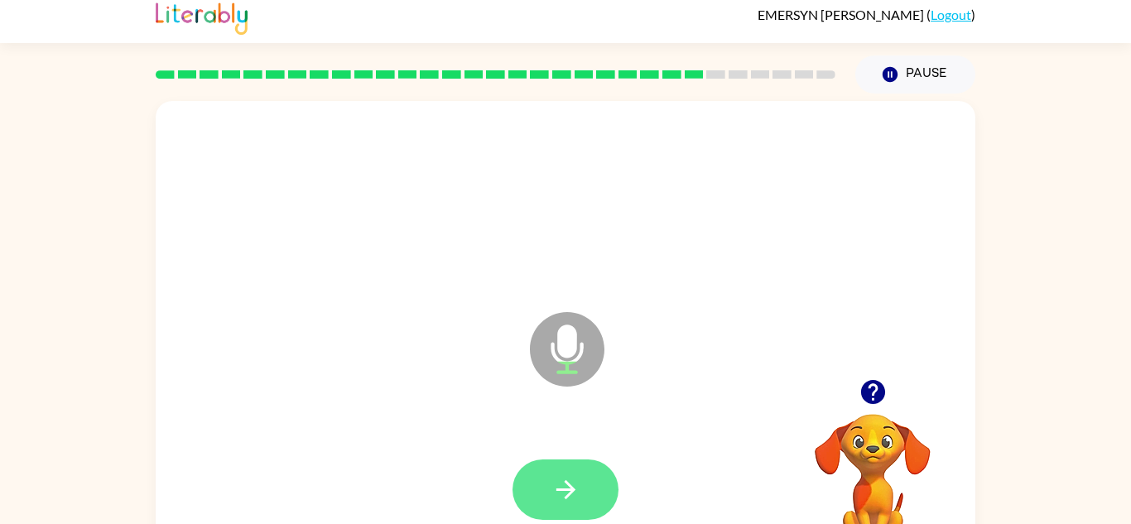
click at [542, 494] on button "button" at bounding box center [566, 490] width 106 height 60
click at [555, 497] on icon "button" at bounding box center [565, 489] width 29 height 29
click at [558, 499] on icon "button" at bounding box center [565, 489] width 29 height 29
click at [556, 493] on icon "button" at bounding box center [565, 489] width 29 height 29
click at [536, 493] on button "button" at bounding box center [566, 490] width 106 height 60
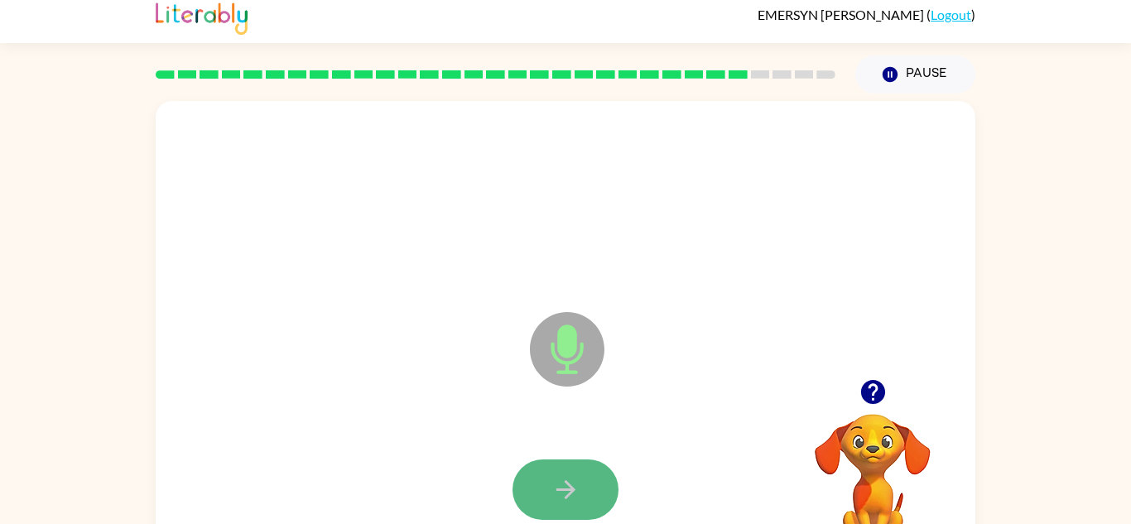
click at [556, 487] on icon "button" at bounding box center [565, 489] width 29 height 29
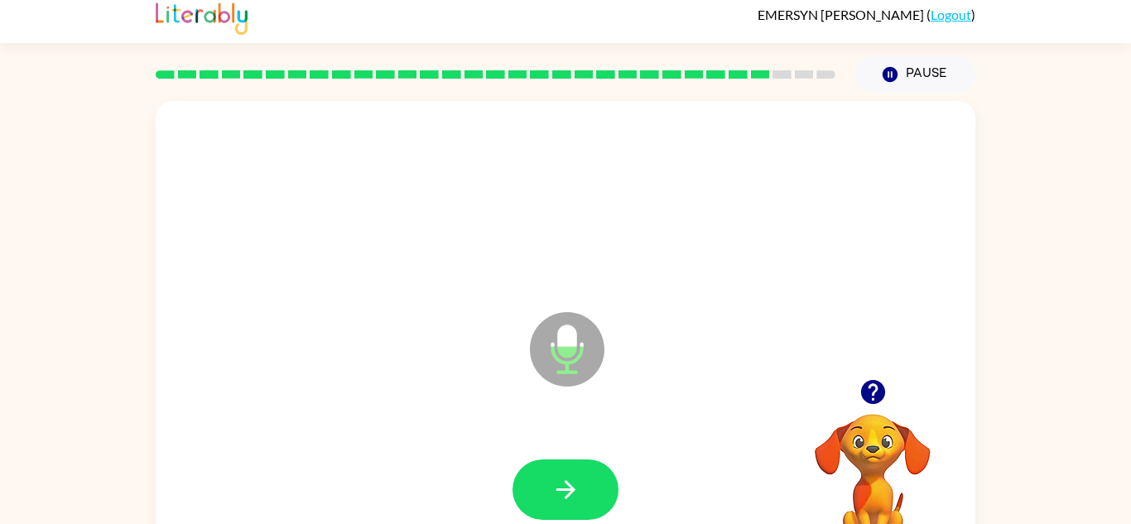
scroll to position [0, 0]
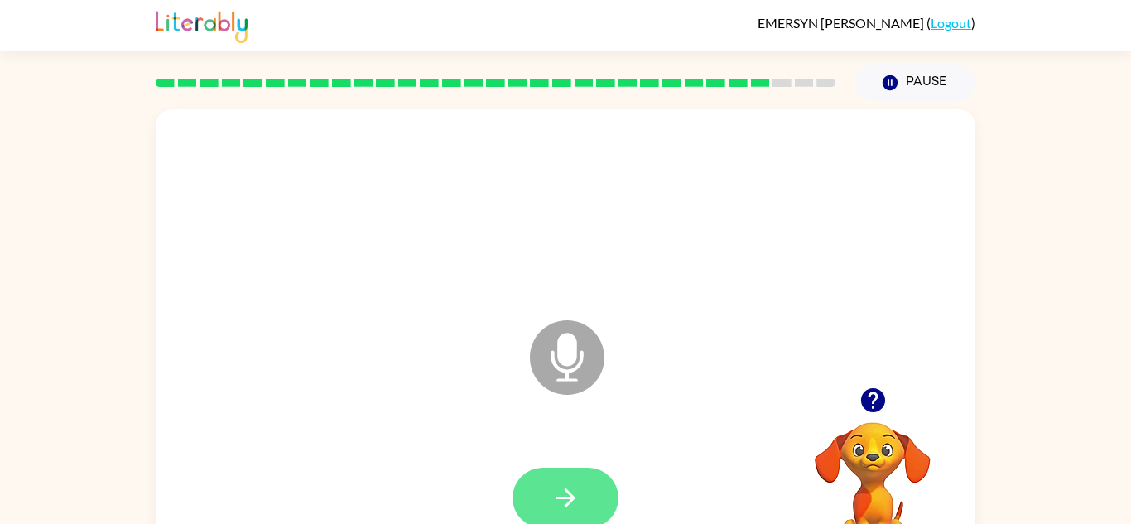
click at [566, 521] on button "button" at bounding box center [566, 498] width 106 height 60
click at [562, 493] on icon "button" at bounding box center [565, 498] width 29 height 29
click at [567, 513] on button "button" at bounding box center [566, 498] width 106 height 60
click at [563, 511] on icon "button" at bounding box center [565, 498] width 29 height 29
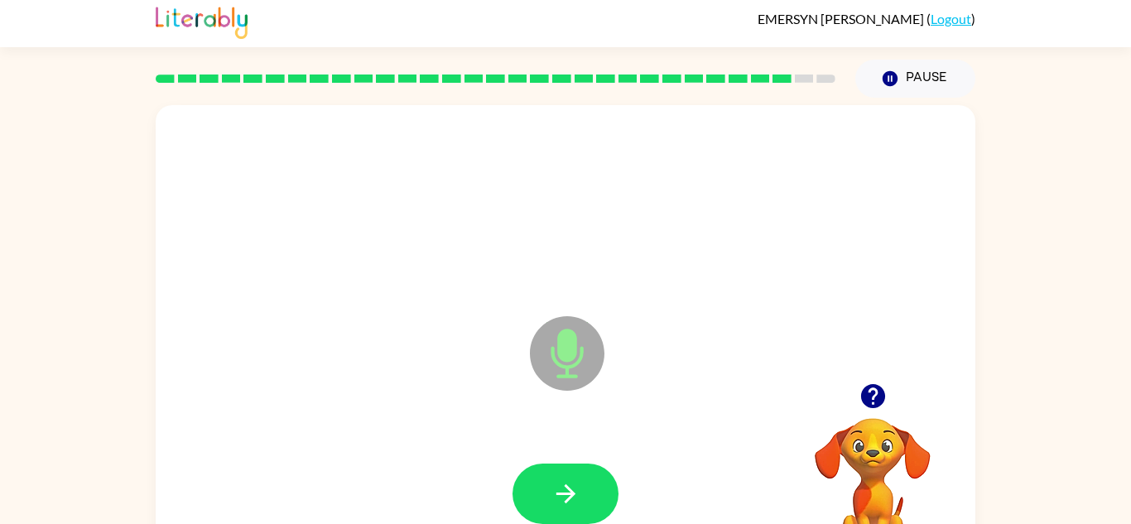
scroll to position [6, 0]
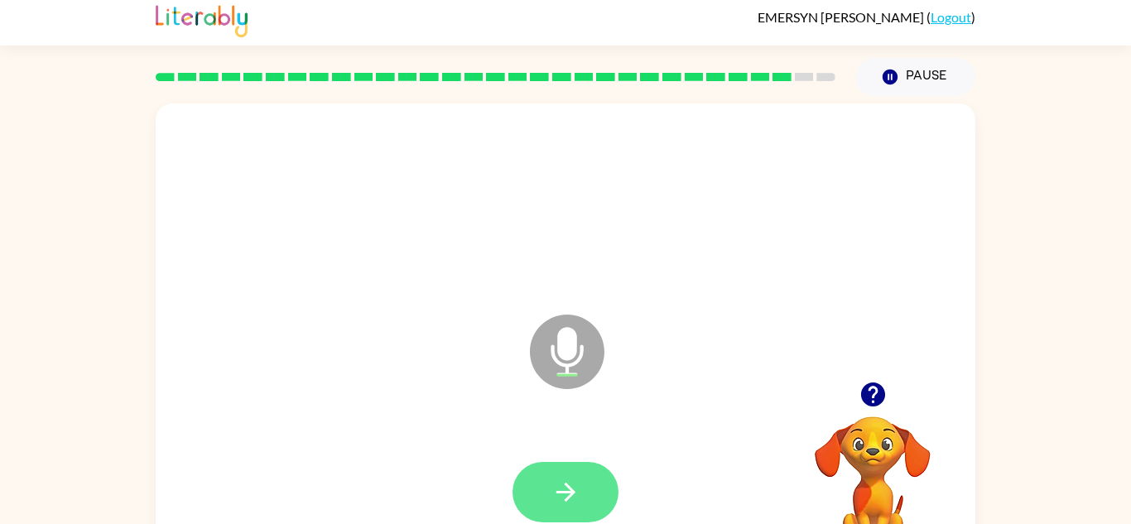
click at [585, 495] on button "button" at bounding box center [566, 492] width 106 height 60
click at [551, 495] on icon "button" at bounding box center [565, 492] width 29 height 29
click at [558, 492] on icon "button" at bounding box center [565, 492] width 19 height 19
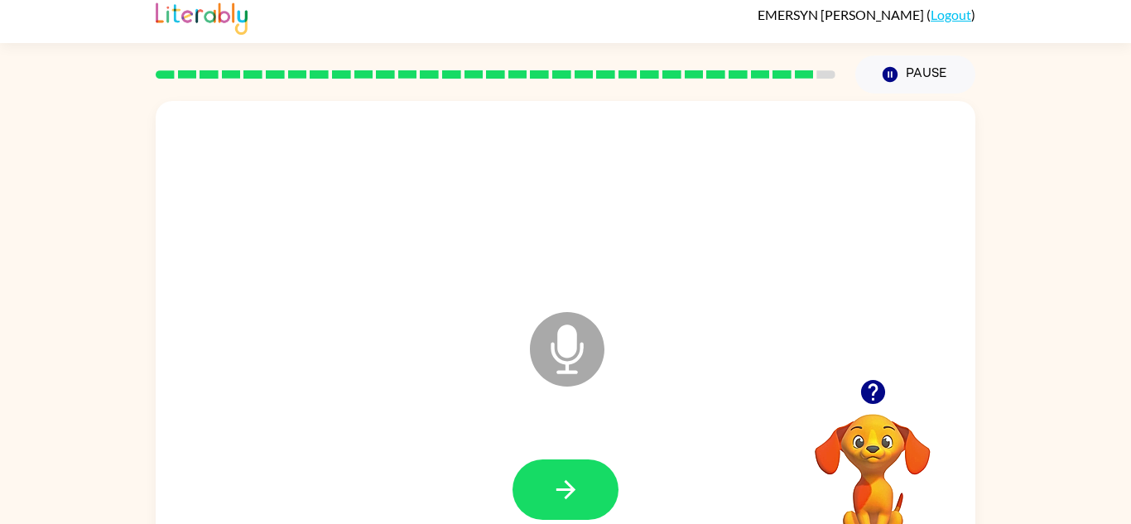
scroll to position [17, 0]
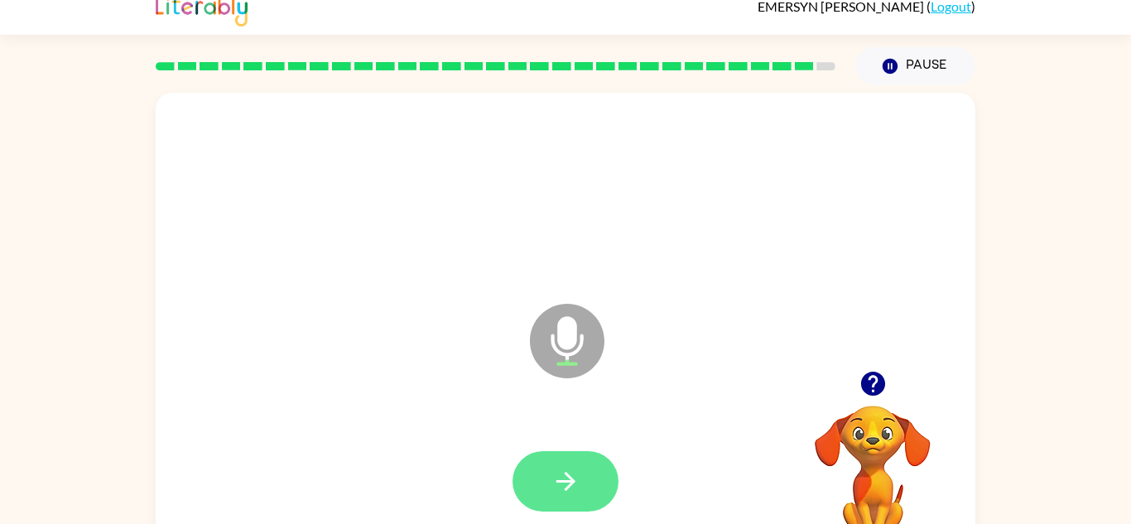
click at [550, 481] on button "button" at bounding box center [566, 481] width 106 height 60
